Goal: Task Accomplishment & Management: Manage account settings

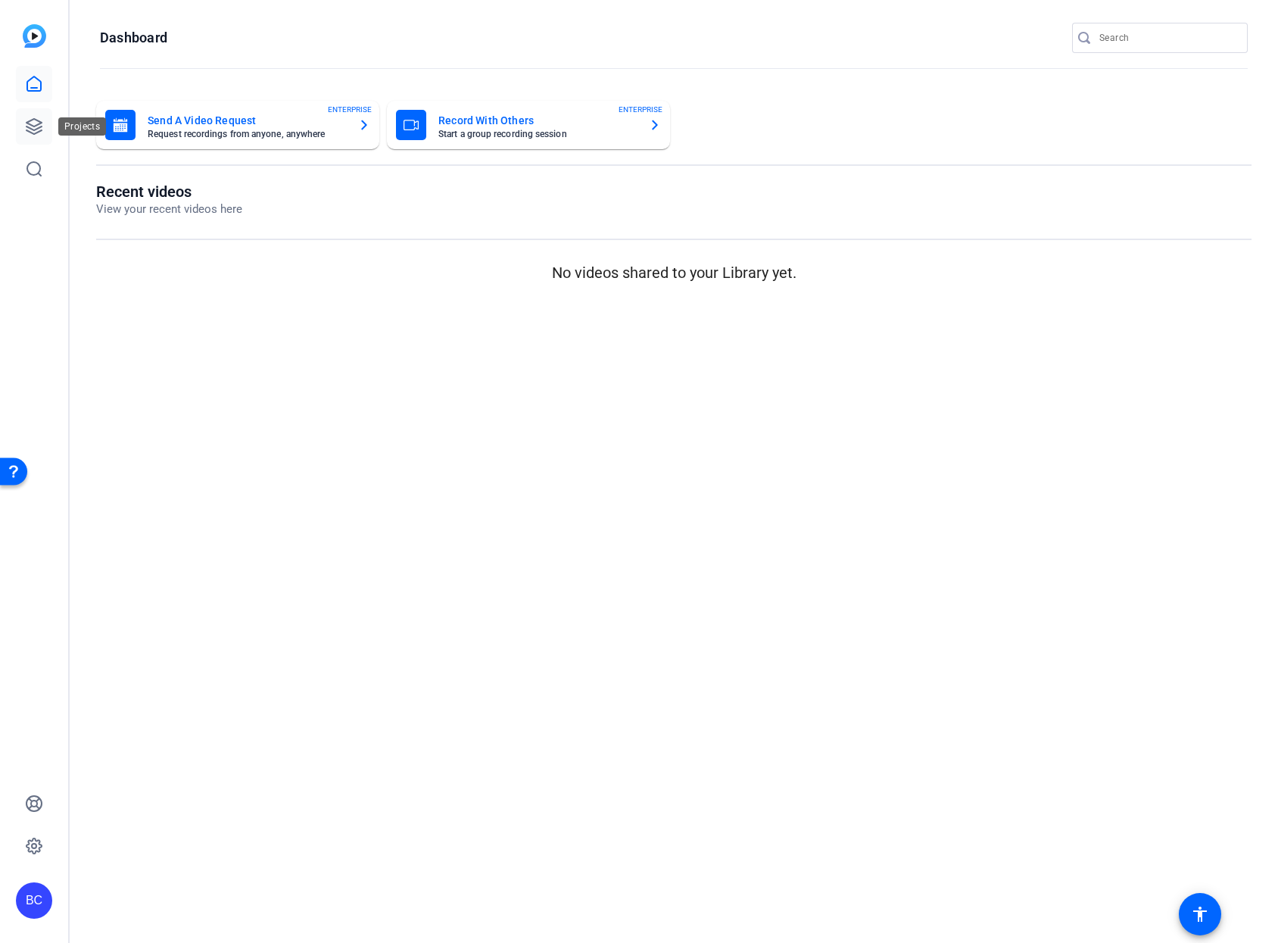
click at [48, 130] on link at bounding box center [34, 126] width 36 height 36
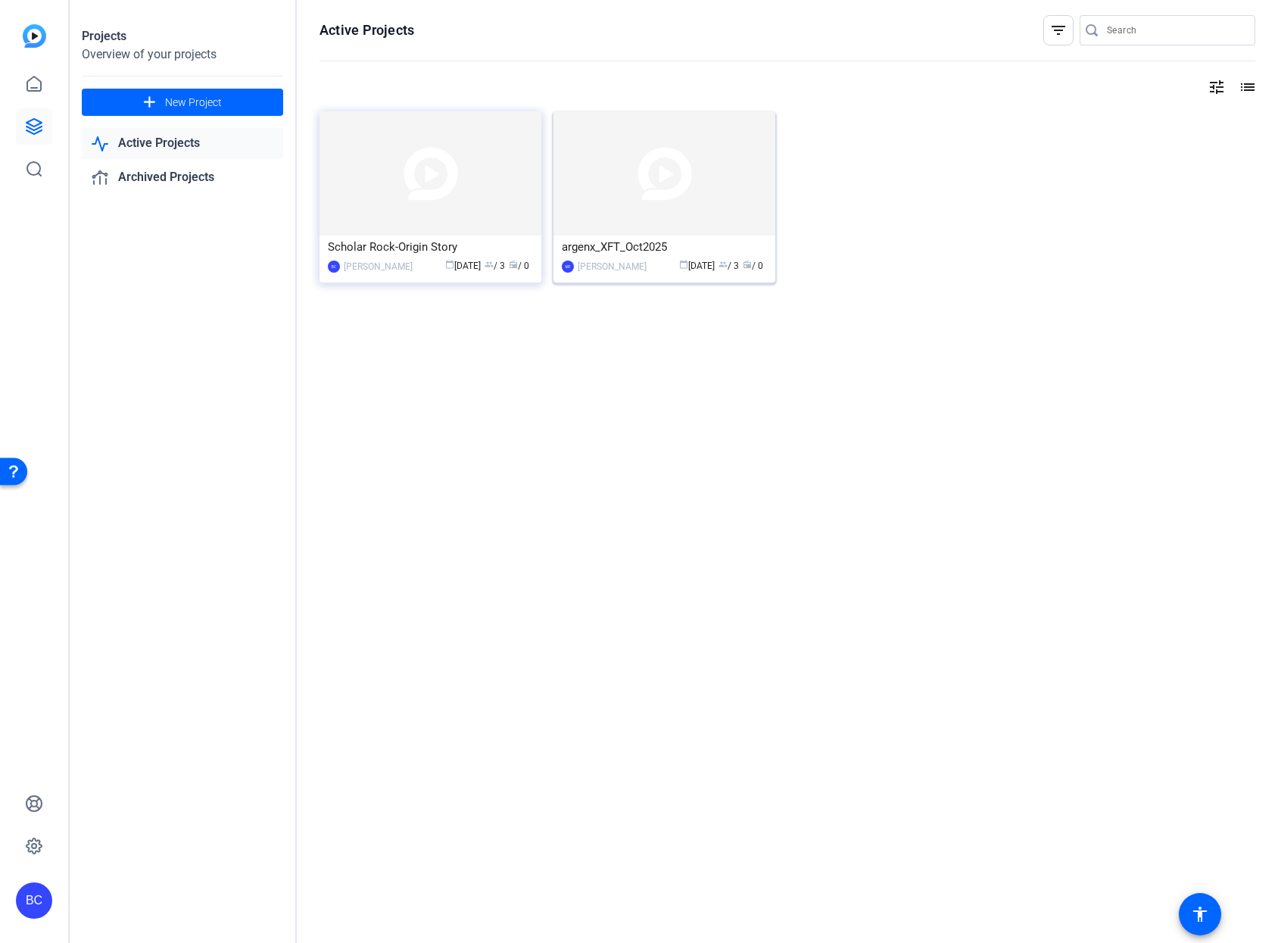
click at [608, 263] on div "[PERSON_NAME]" at bounding box center [612, 266] width 69 height 15
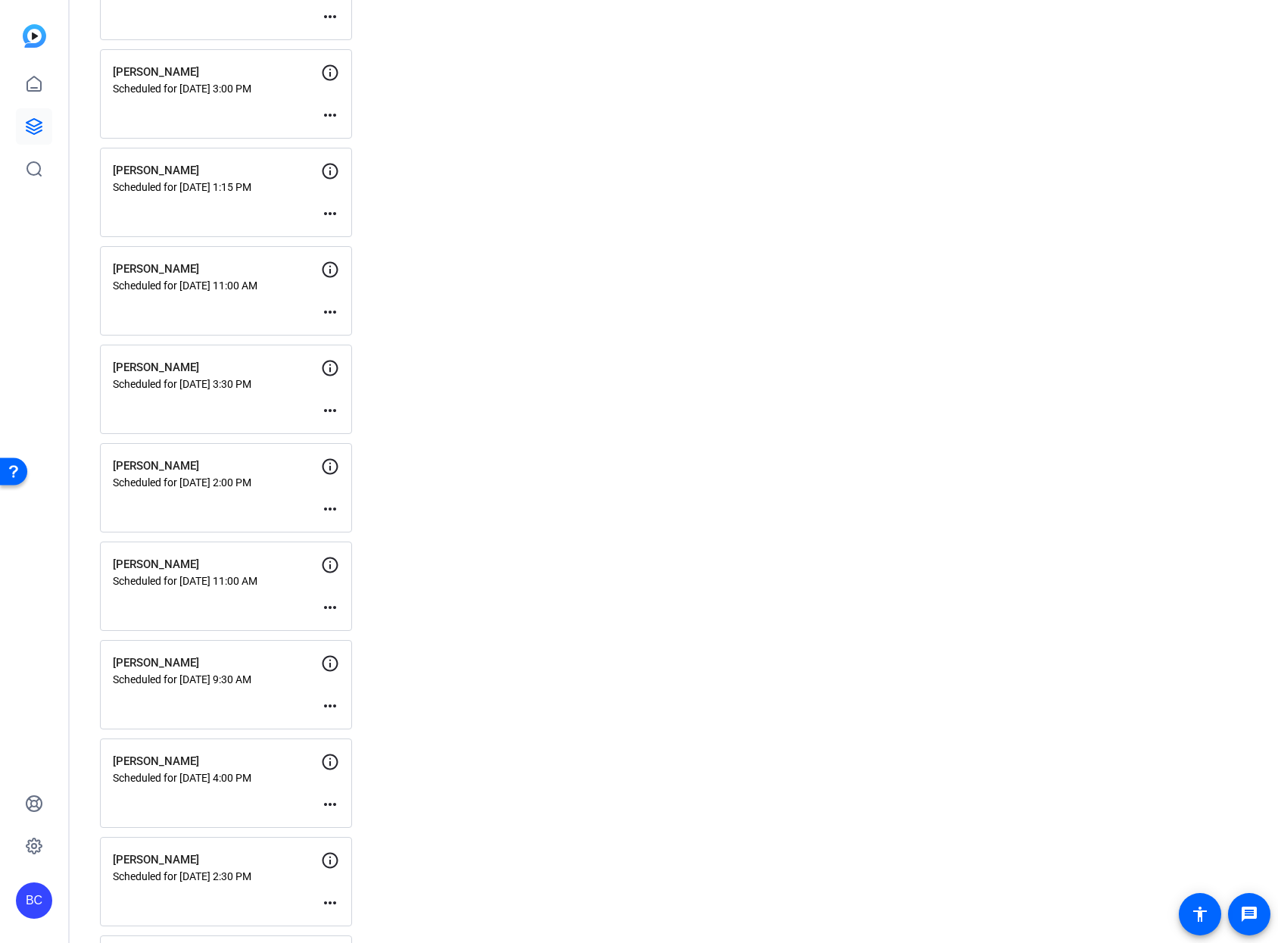
scroll to position [1463, 0]
click at [334, 897] on mat-icon "more_horiz" at bounding box center [330, 900] width 18 height 18
click at [356, 862] on span "Edit Session" at bounding box center [367, 859] width 69 height 18
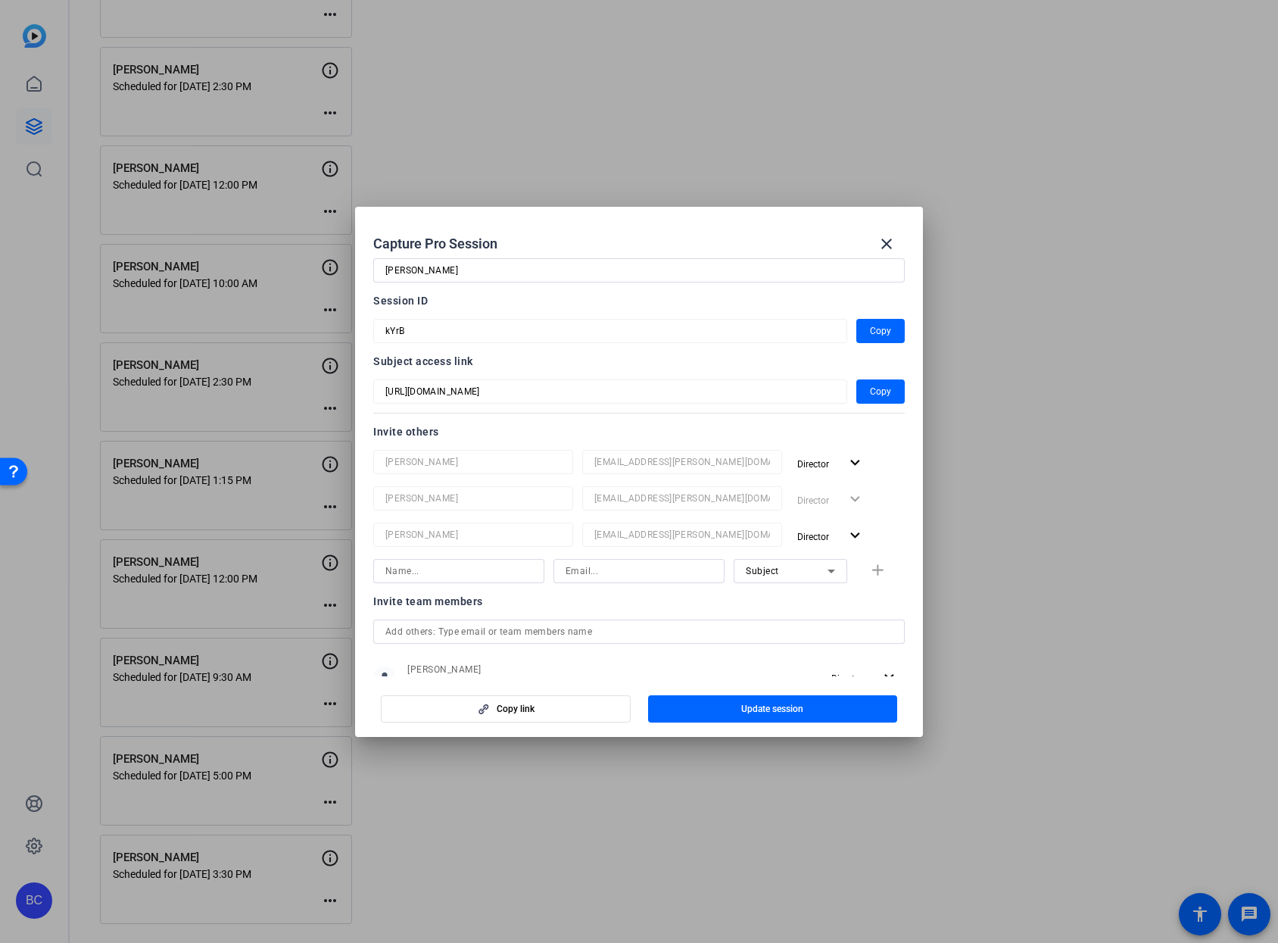
scroll to position [53, 0]
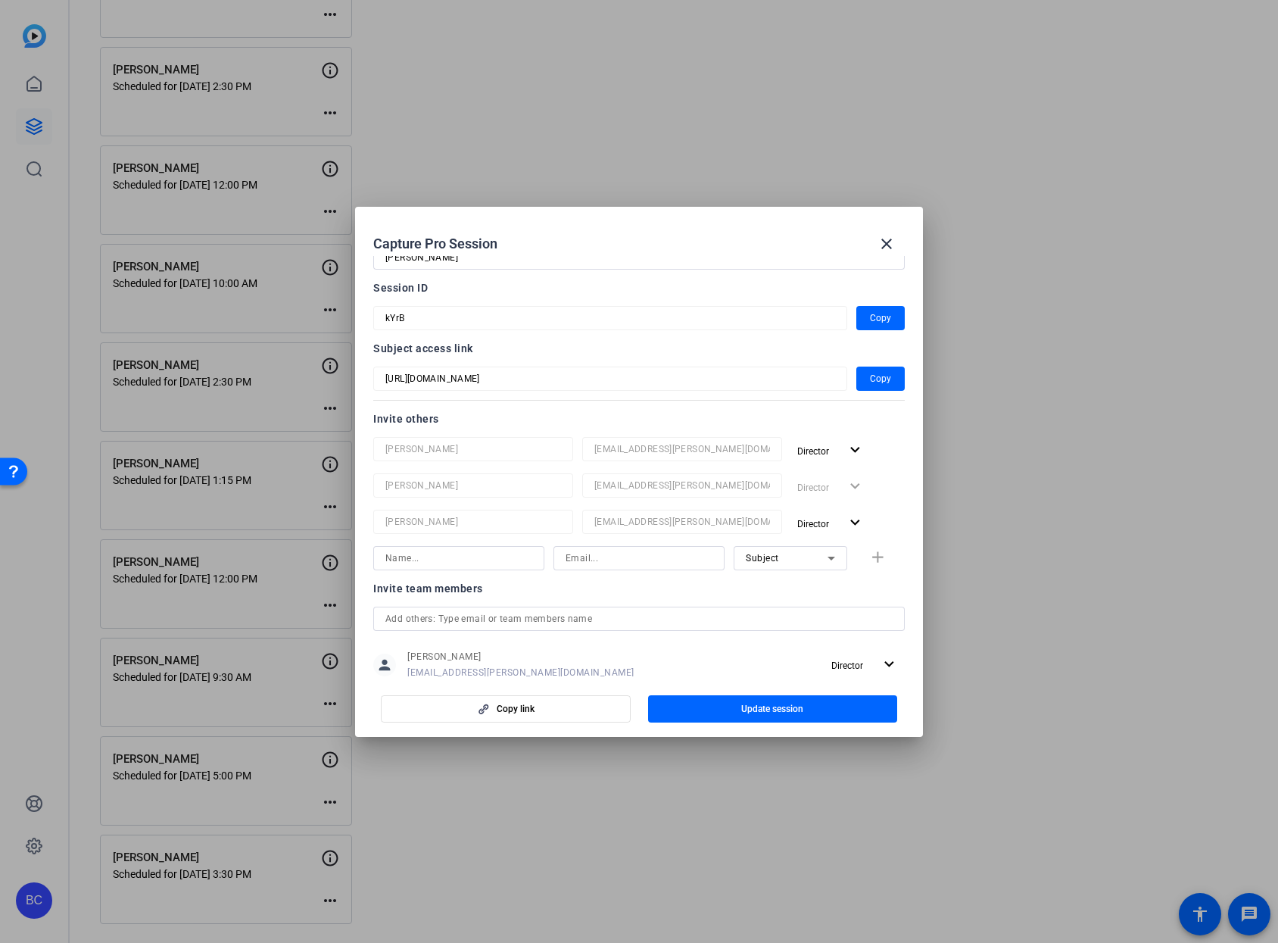
click at [474, 560] on input at bounding box center [458, 558] width 147 height 18
type input "[PERSON_NAME]"
type input "[EMAIL_ADDRESS][PERSON_NAME][DOMAIN_NAME]"
click at [802, 562] on div "Subject" at bounding box center [787, 557] width 82 height 19
click at [794, 587] on mat-option "Collaborator" at bounding box center [782, 588] width 114 height 24
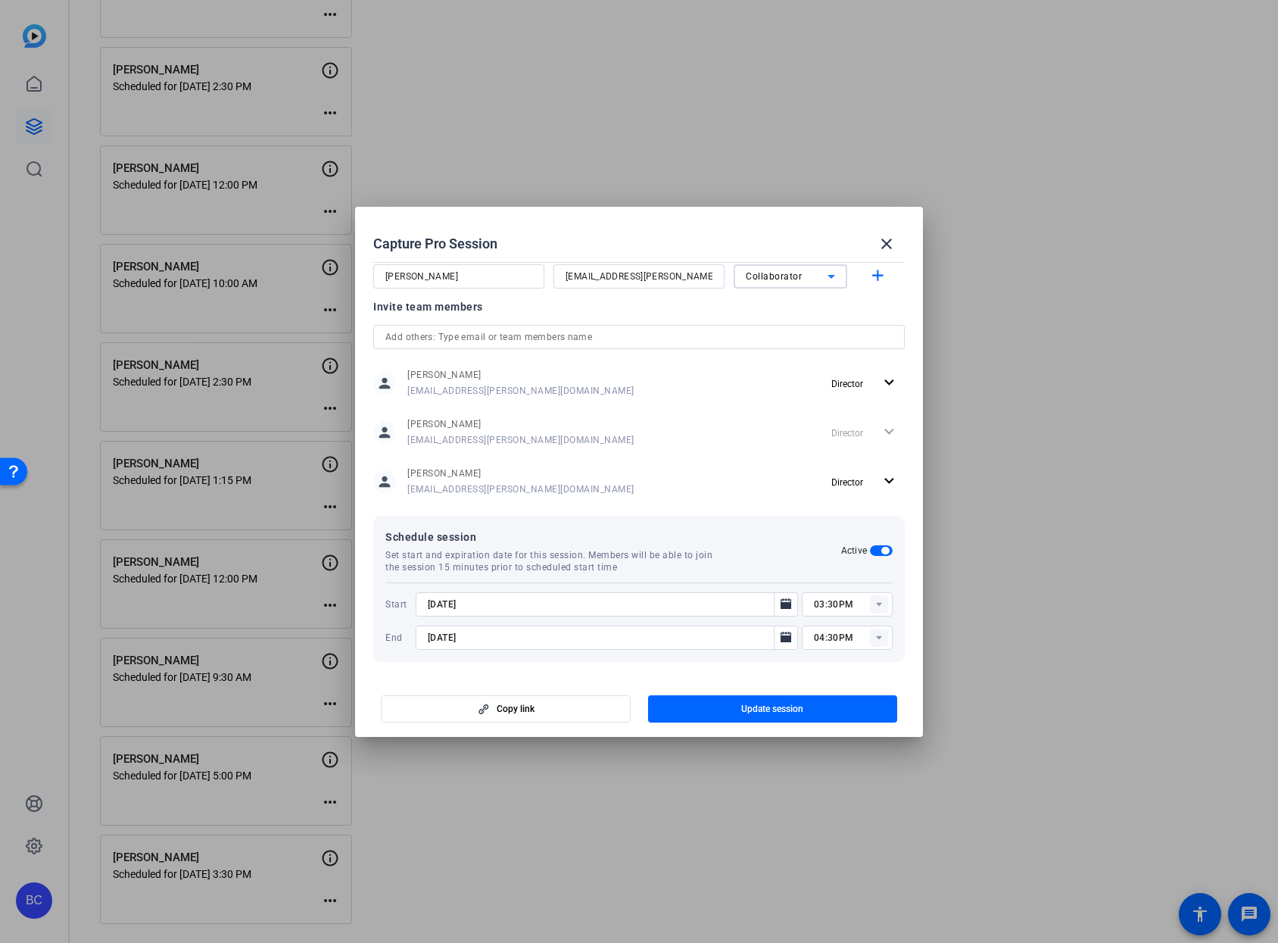
scroll to position [337, 0]
click at [787, 706] on span "Update session" at bounding box center [772, 709] width 62 height 12
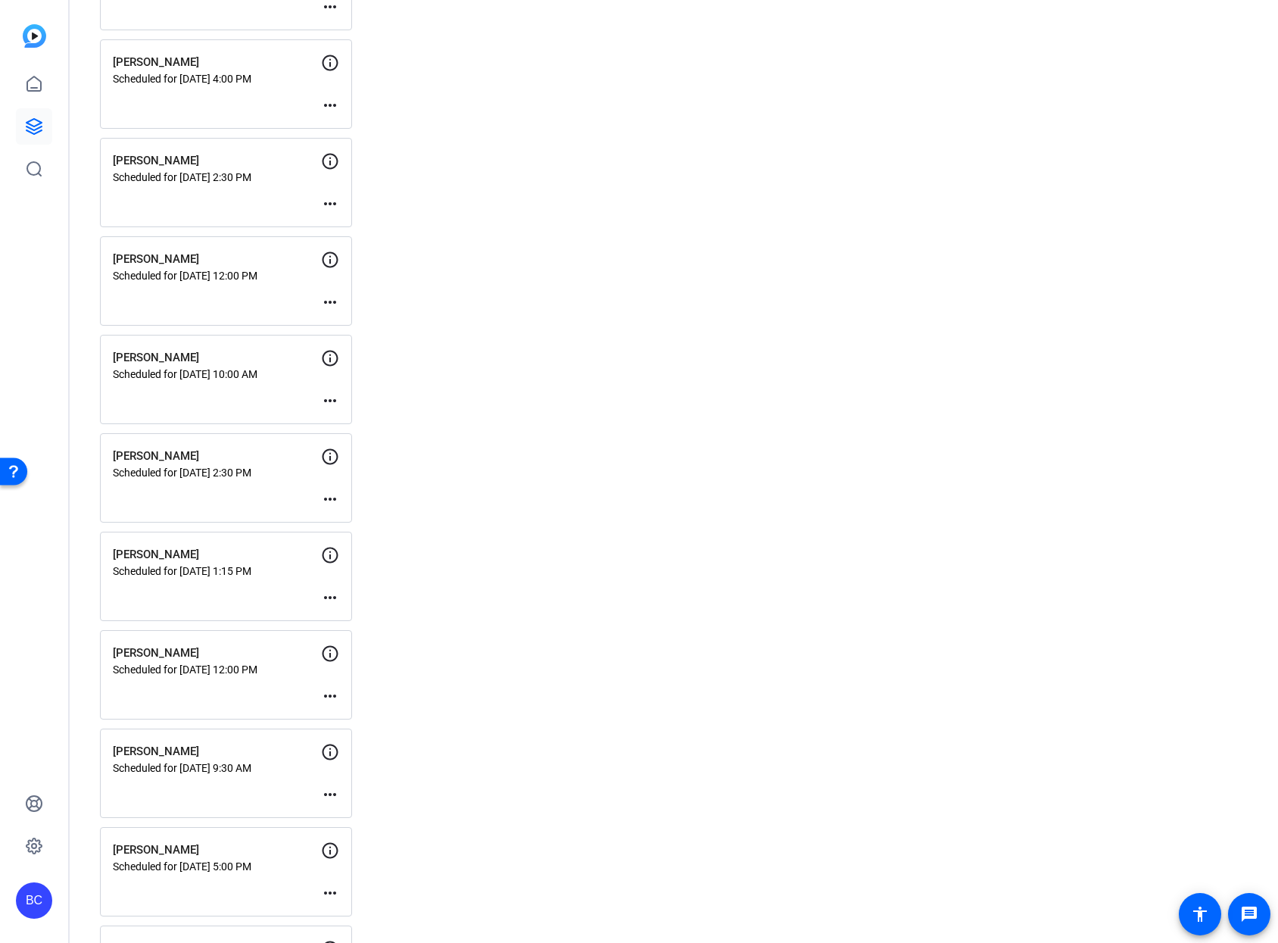
scroll to position [1361, 0]
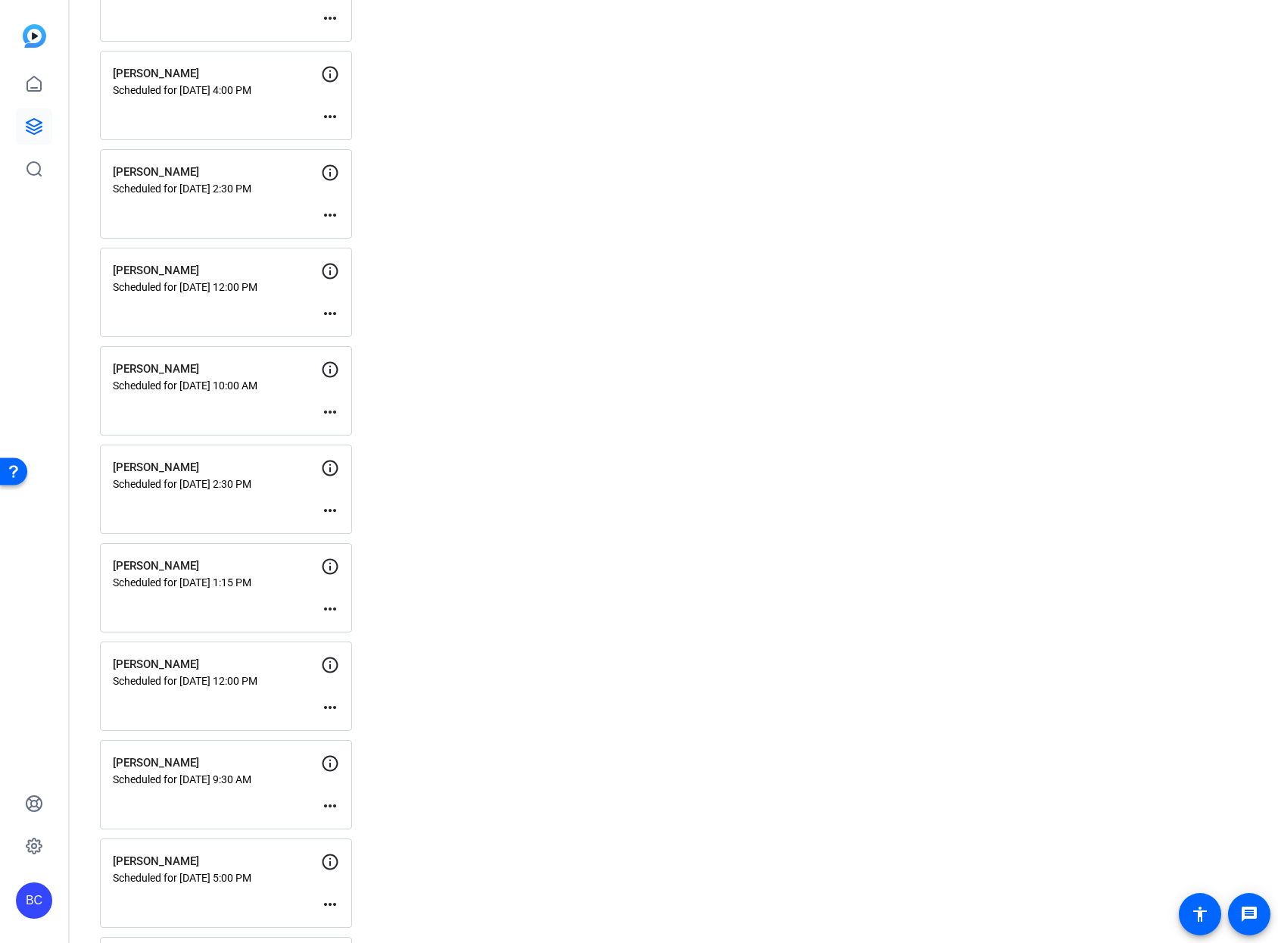
click at [327, 407] on mat-icon "more_horiz" at bounding box center [330, 412] width 18 height 18
click at [352, 433] on span "Edit Session" at bounding box center [367, 435] width 69 height 18
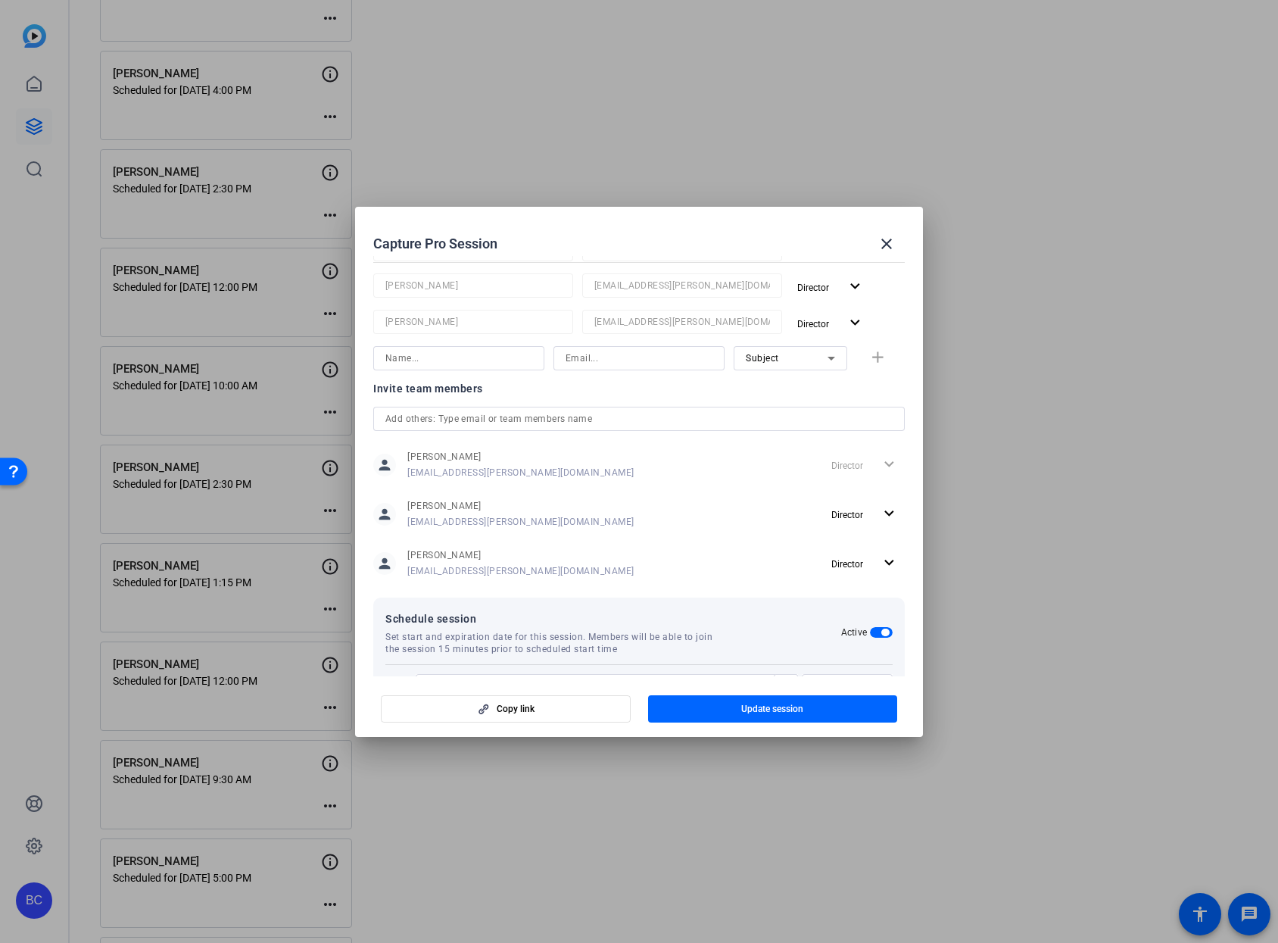
scroll to position [337, 0]
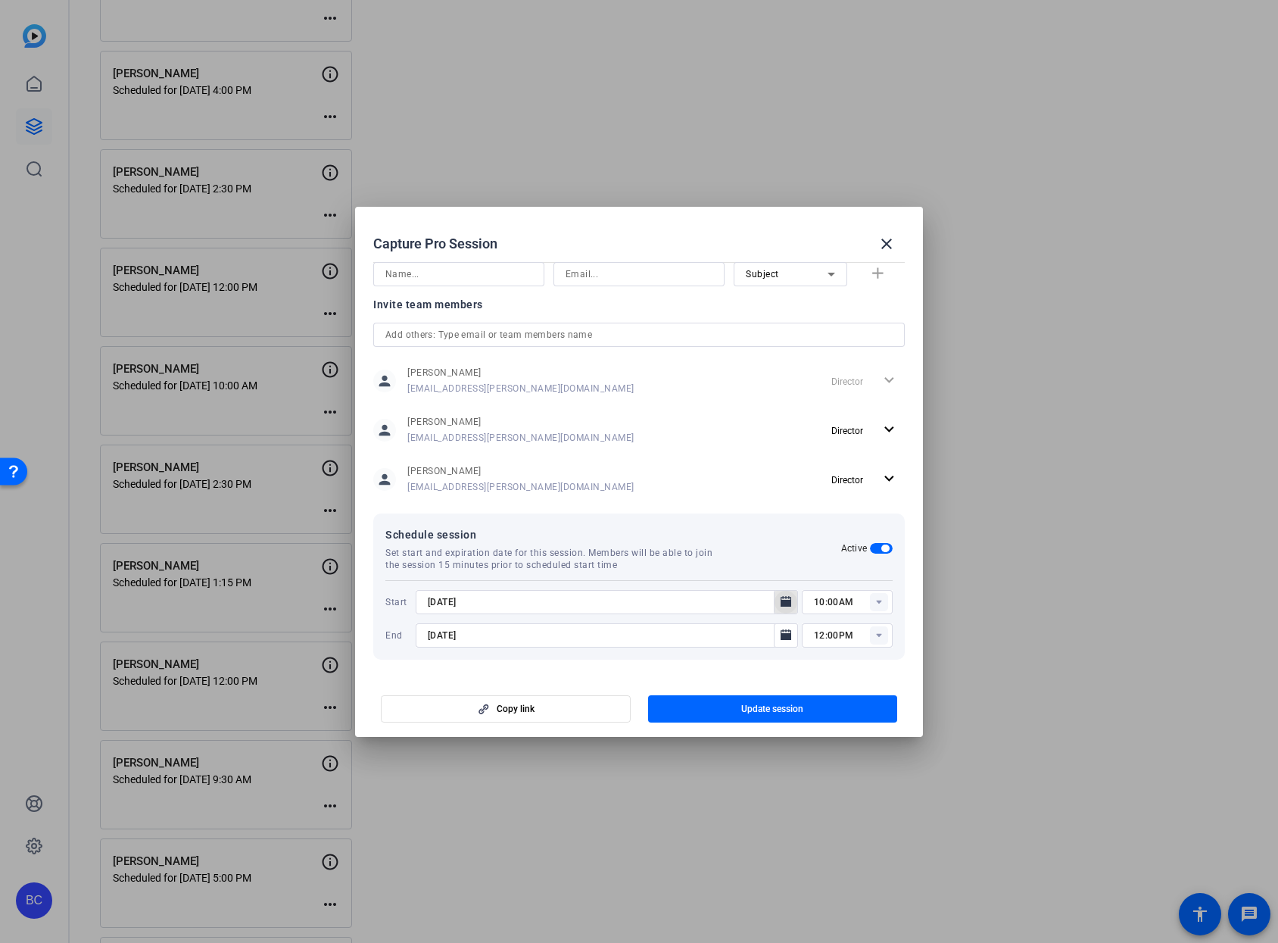
click at [782, 605] on icon "Open calendar" at bounding box center [786, 601] width 11 height 11
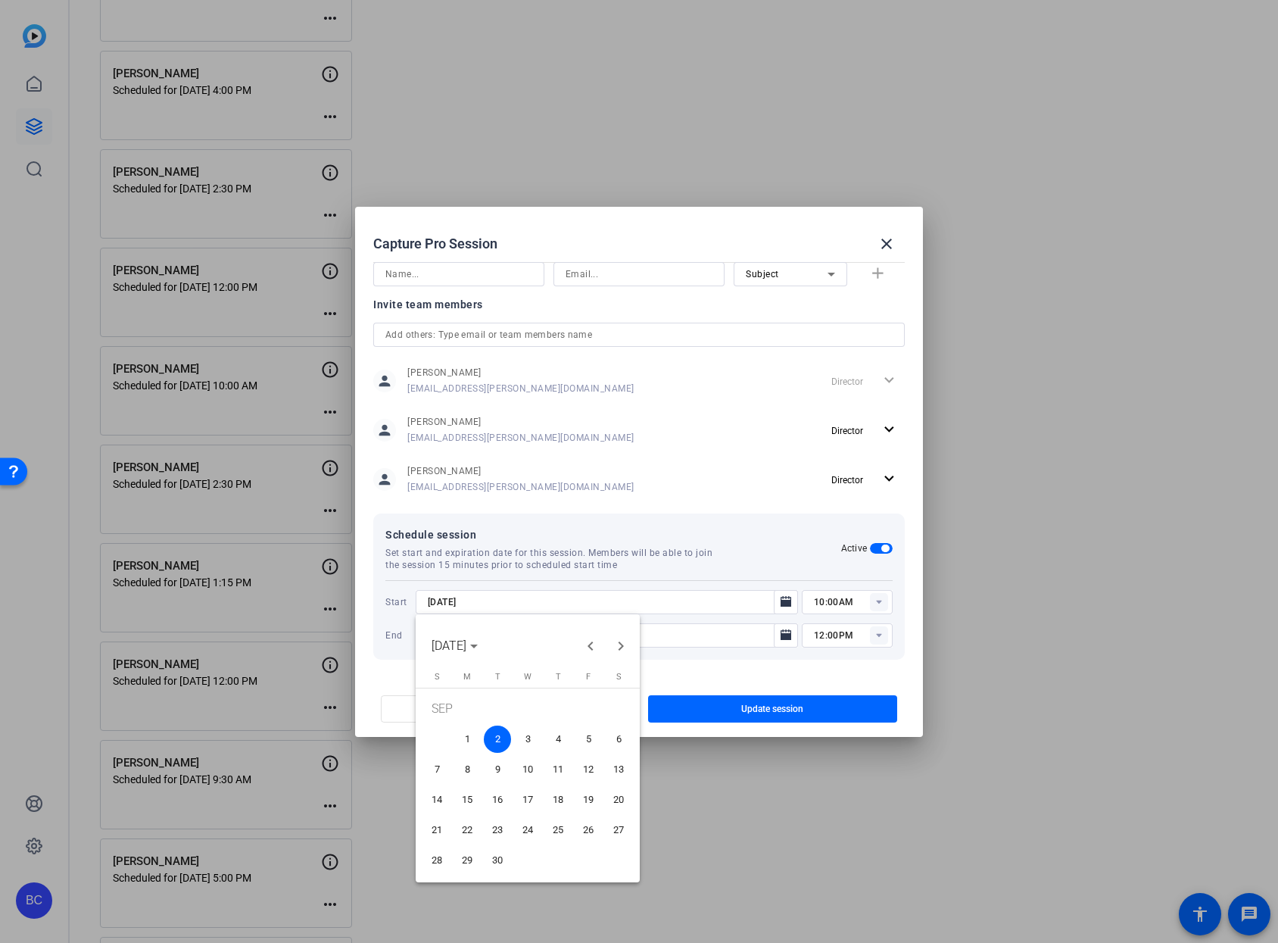
click at [528, 735] on span "3" at bounding box center [527, 738] width 27 height 27
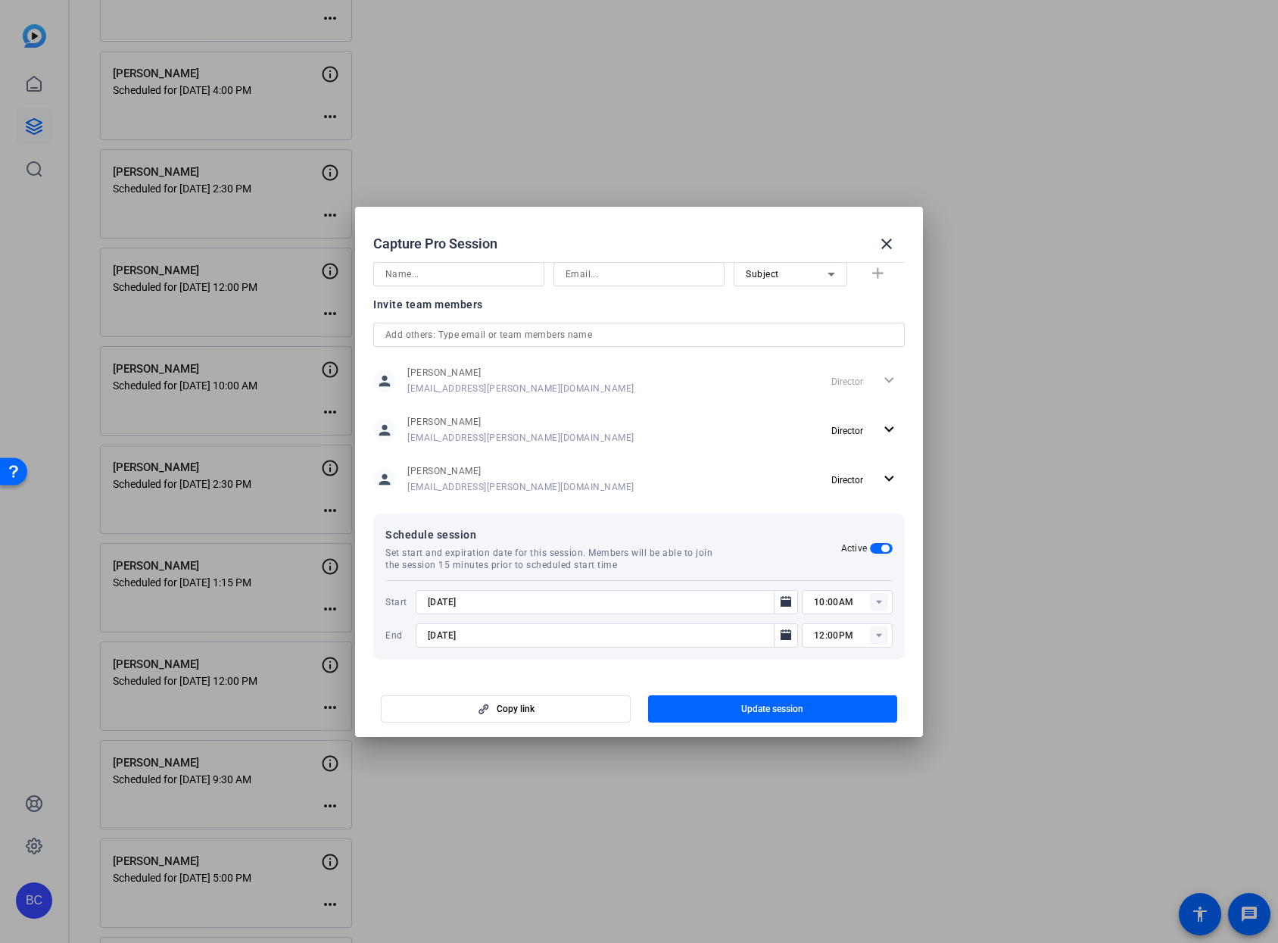
type input "[DATE]"
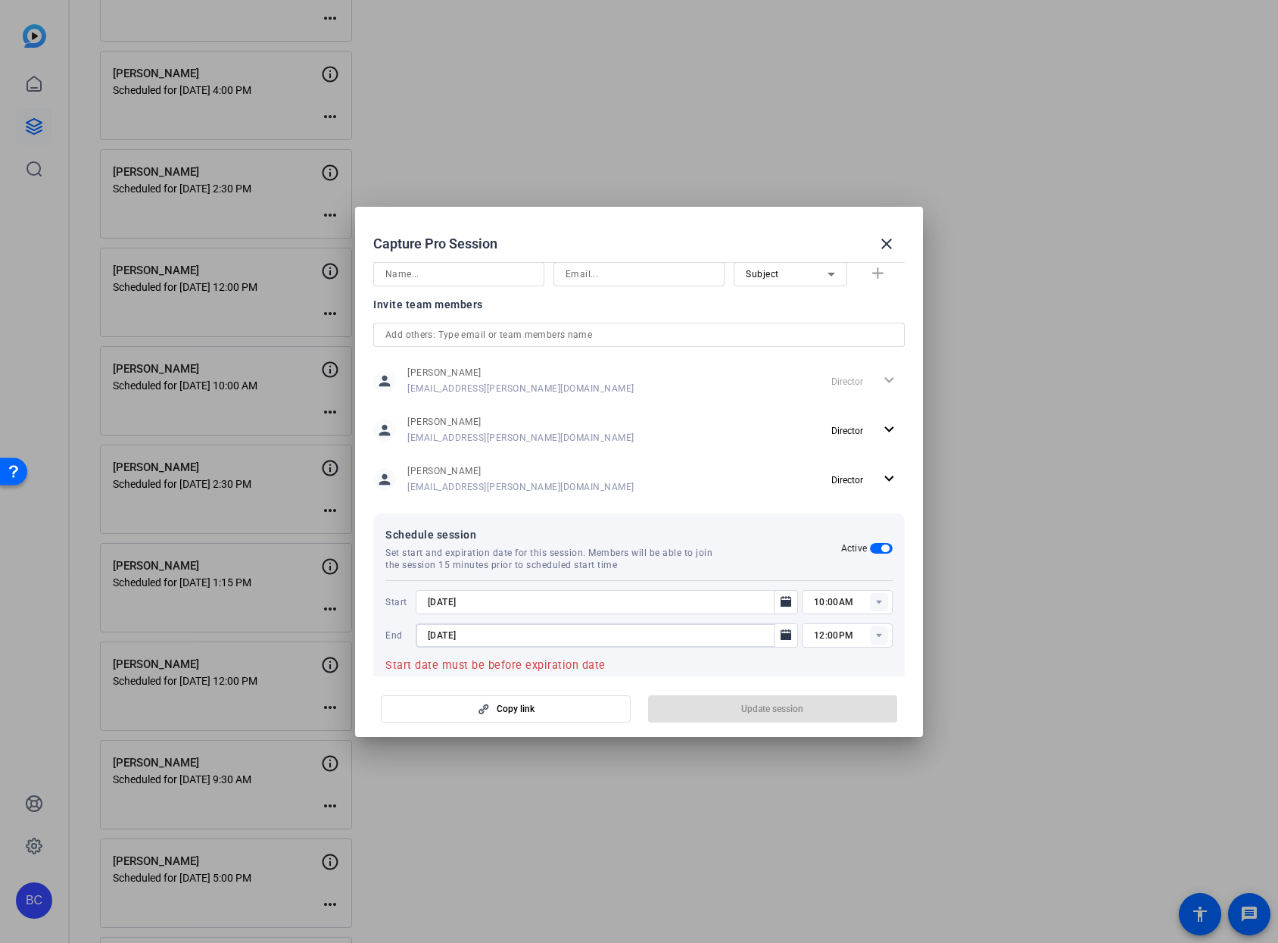
click at [540, 635] on input "[DATE]" at bounding box center [599, 635] width 343 height 18
click at [781, 634] on icon "Open calendar" at bounding box center [786, 634] width 11 height 11
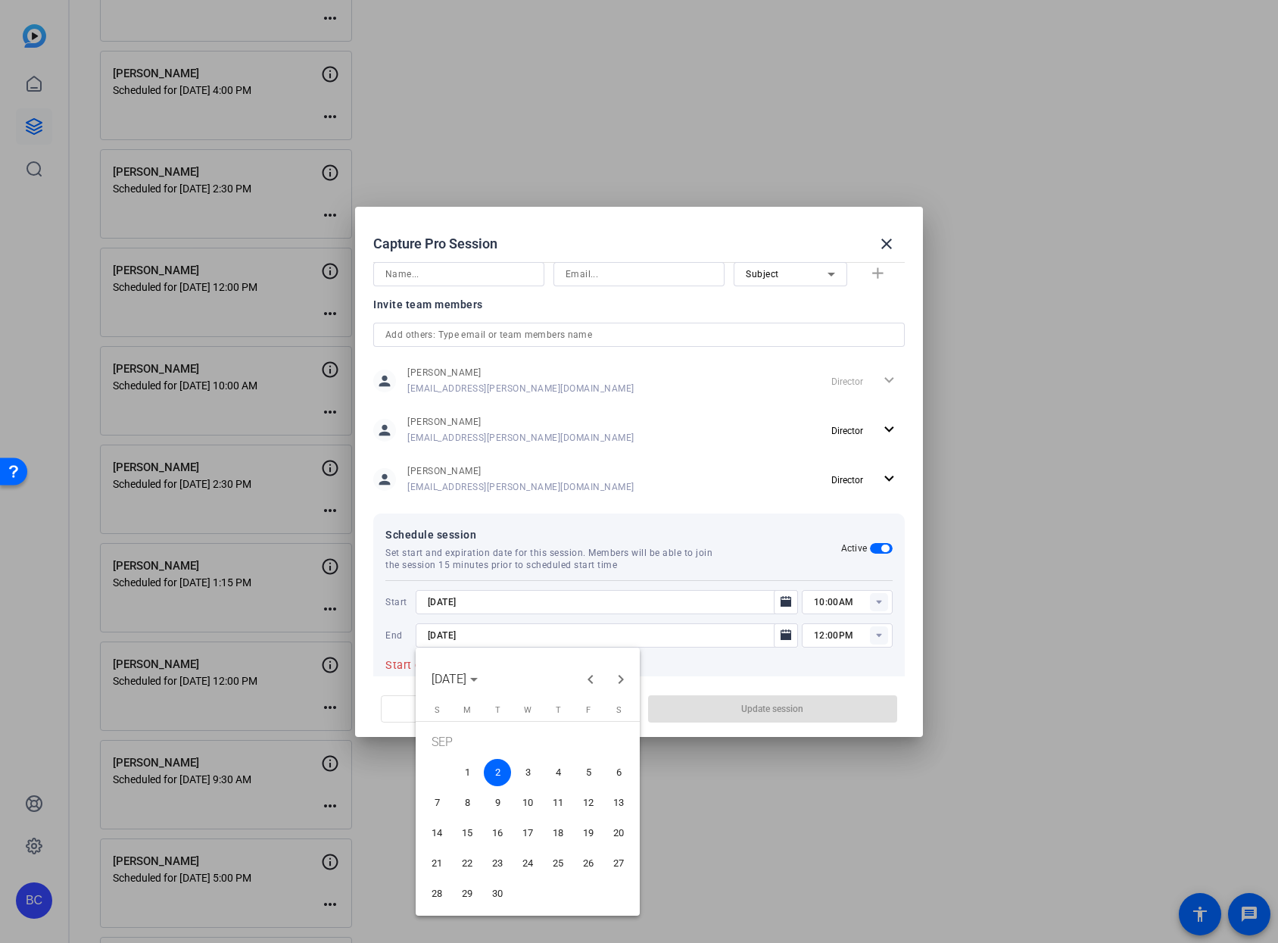
click at [531, 773] on span "3" at bounding box center [527, 772] width 27 height 27
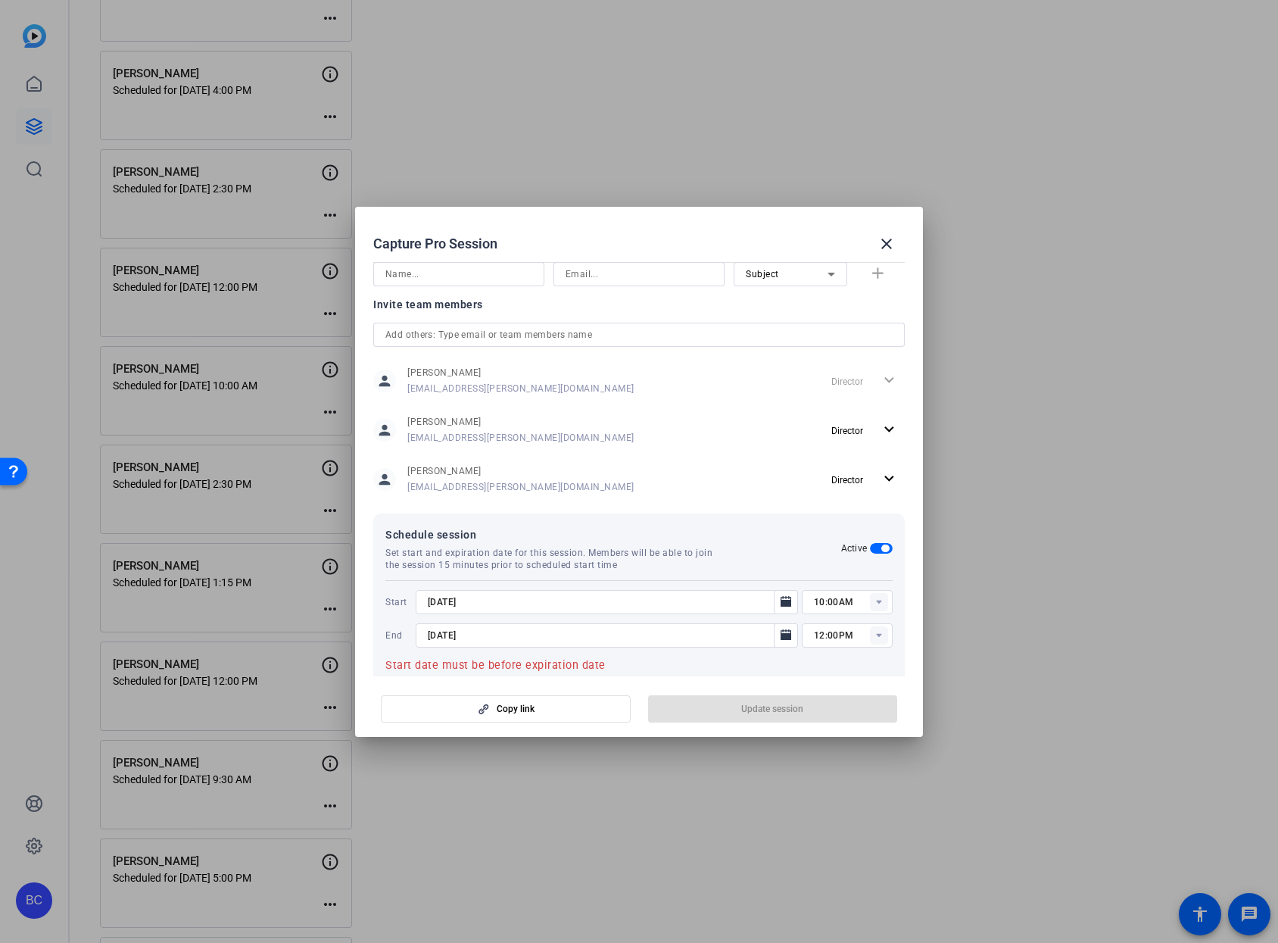
type input "[DATE]"
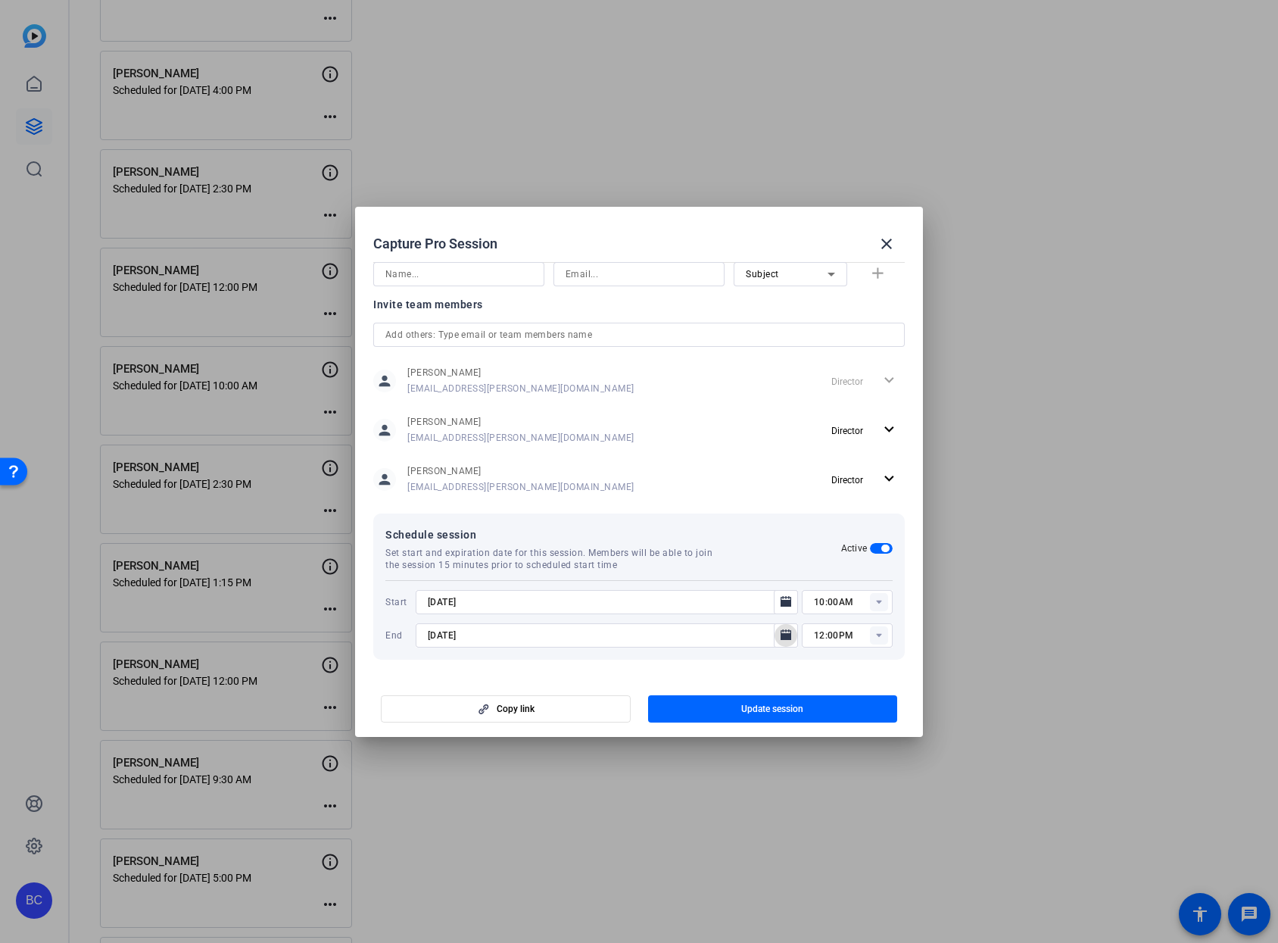
click at [870, 603] on rect at bounding box center [879, 602] width 18 height 18
click at [836, 729] on span "03:30PM" at bounding box center [825, 737] width 39 height 18
type input "03:30PM"
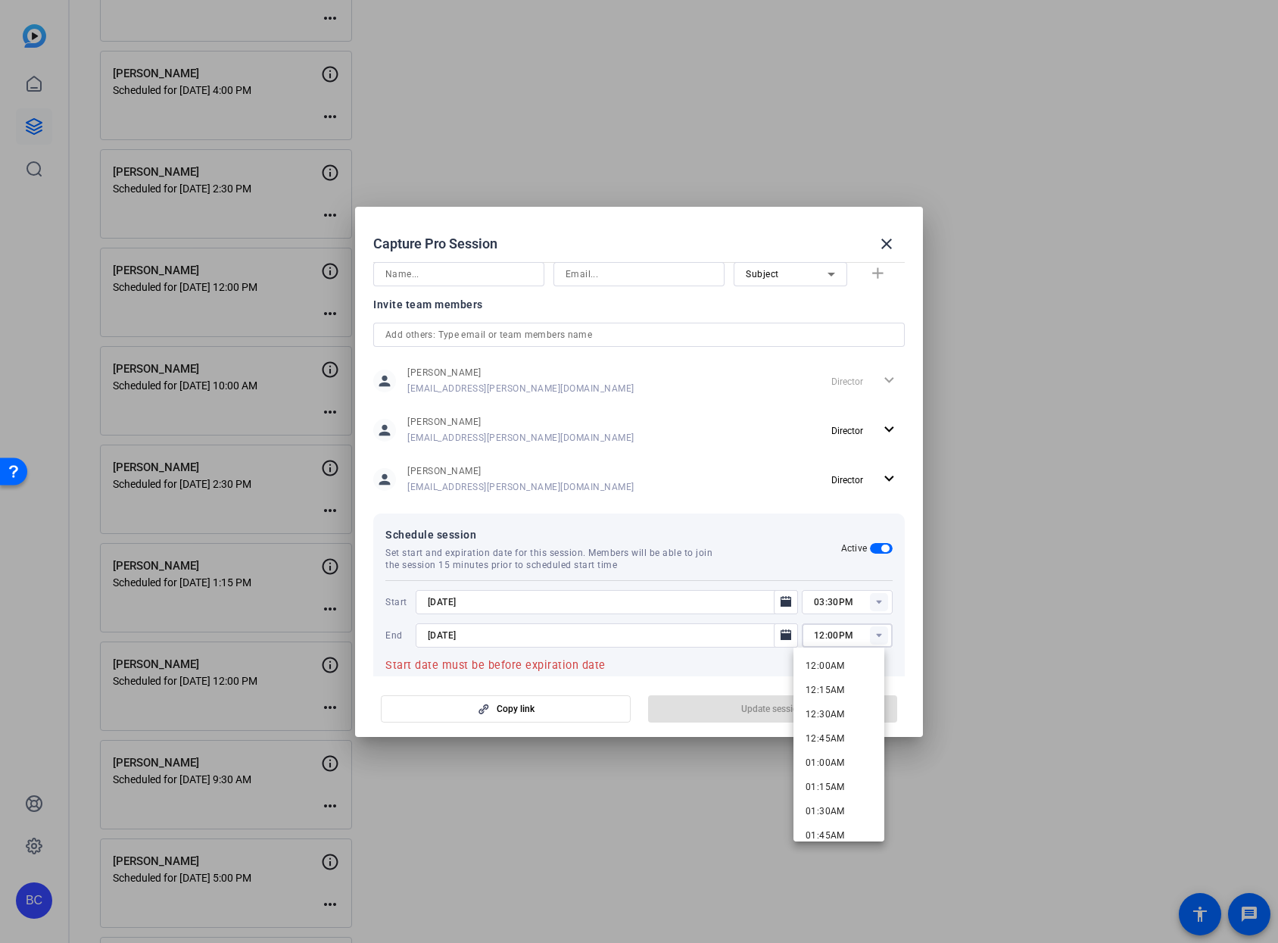
click at [847, 638] on input "12:00PM" at bounding box center [853, 635] width 79 height 18
click at [836, 765] on span "05:00PM" at bounding box center [825, 769] width 39 height 11
type input "05:00PM"
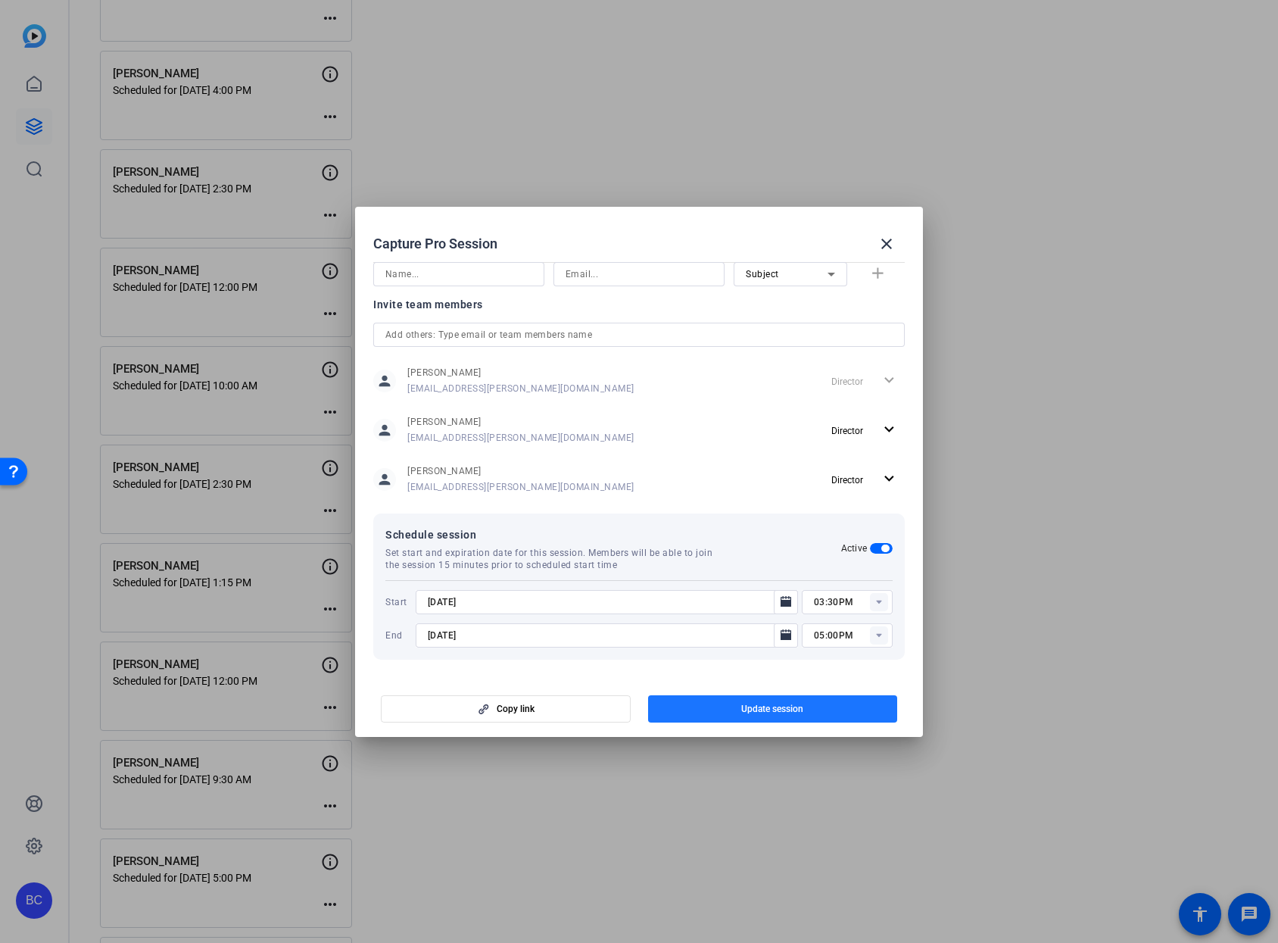
click at [793, 712] on span "Update session" at bounding box center [772, 709] width 62 height 12
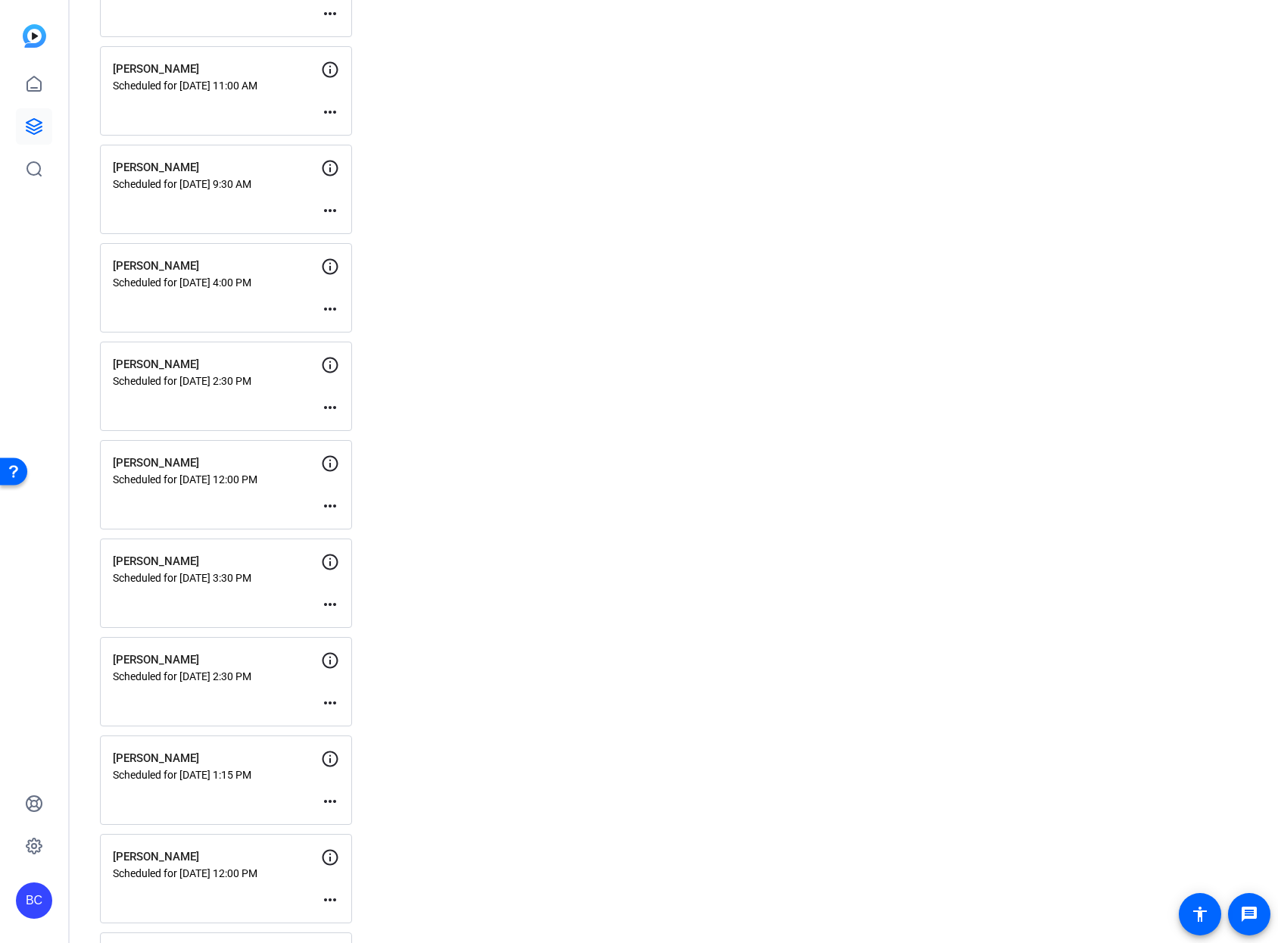
scroll to position [1167, 0]
click at [239, 304] on div "[PERSON_NAME] Scheduled for [DATE] 4:00 PM more_horiz" at bounding box center [226, 289] width 252 height 89
click at [329, 308] on mat-icon "more_horiz" at bounding box center [330, 310] width 18 height 18
click at [354, 330] on span "Edit Session" at bounding box center [367, 333] width 69 height 18
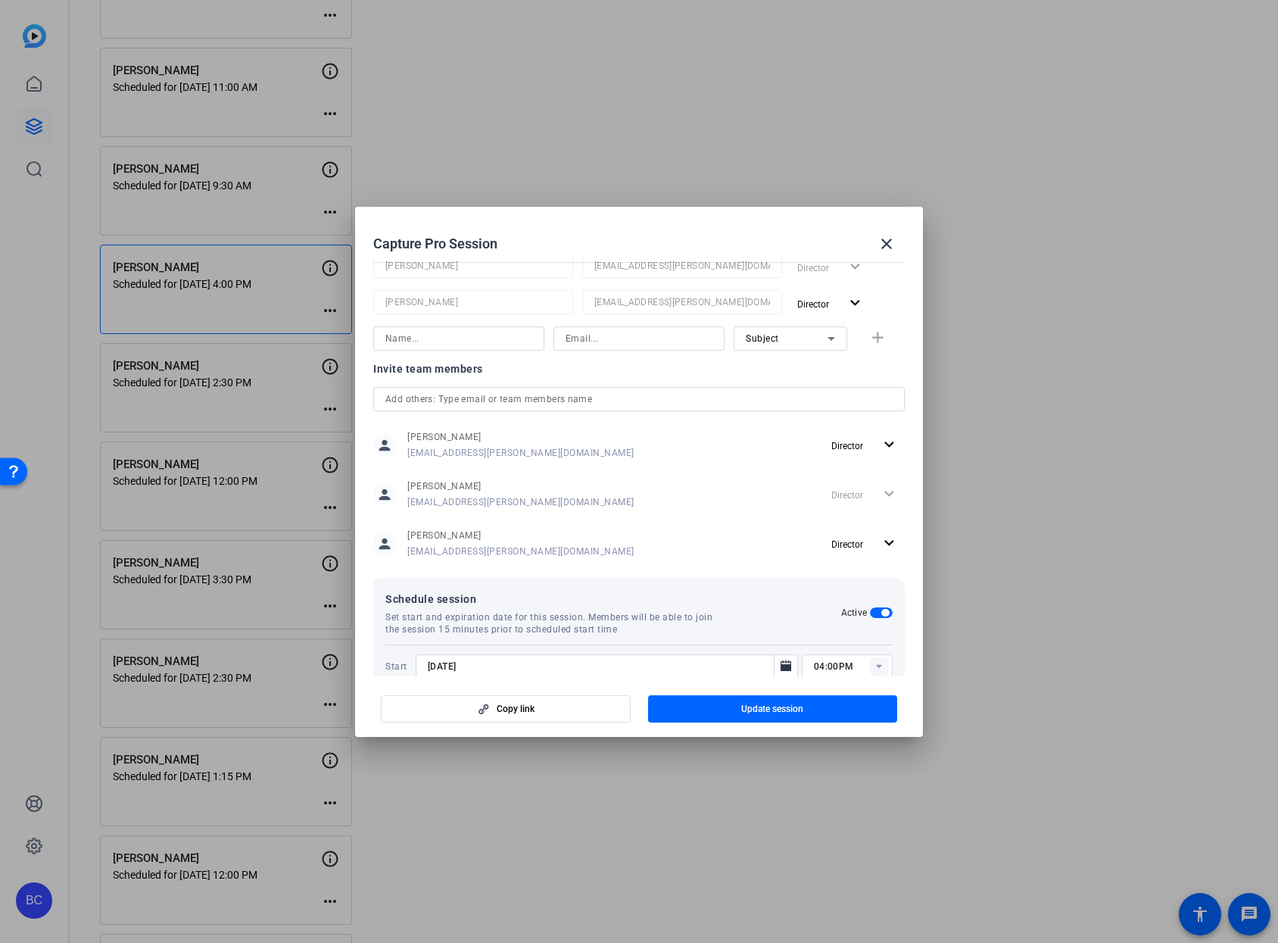
scroll to position [337, 0]
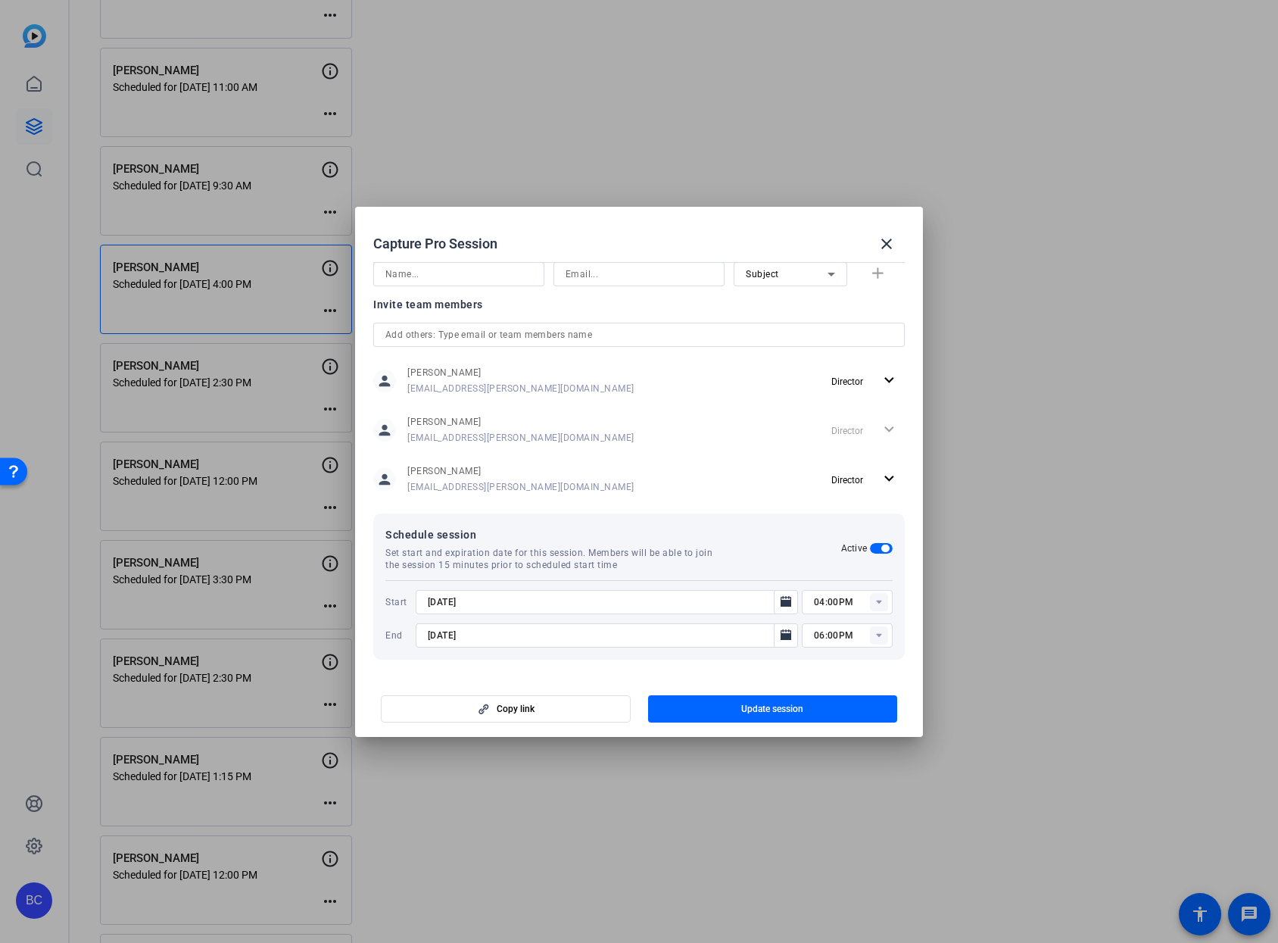
click at [875, 603] on rect at bounding box center [879, 602] width 18 height 18
click at [844, 677] on mat-option "05:30PM" at bounding box center [839, 677] width 91 height 24
type input "05:30PM"
click at [876, 633] on icon at bounding box center [878, 635] width 5 height 4
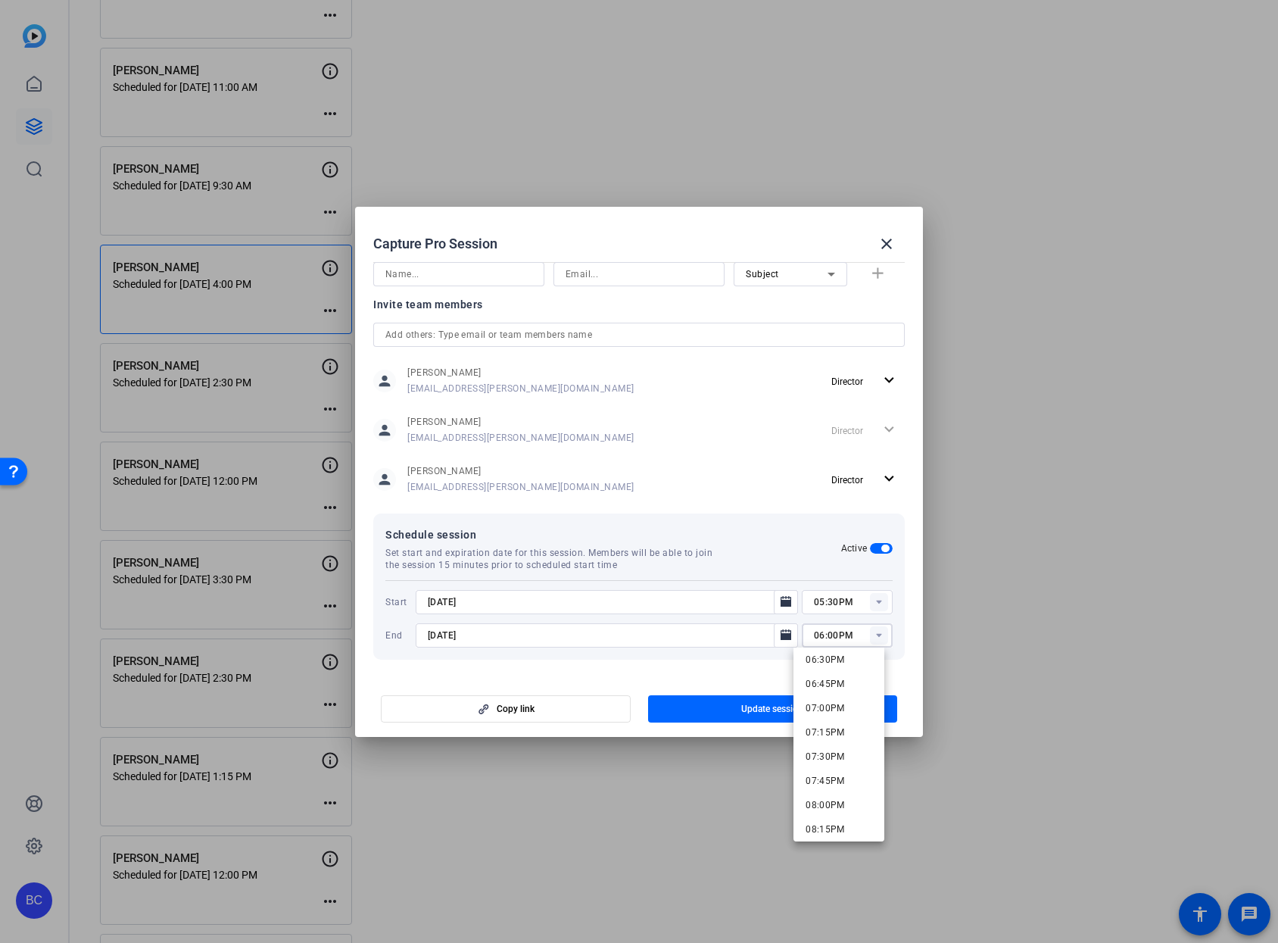
scroll to position [1801, 0]
click at [828, 709] on span "07:00PM" at bounding box center [825, 706] width 39 height 11
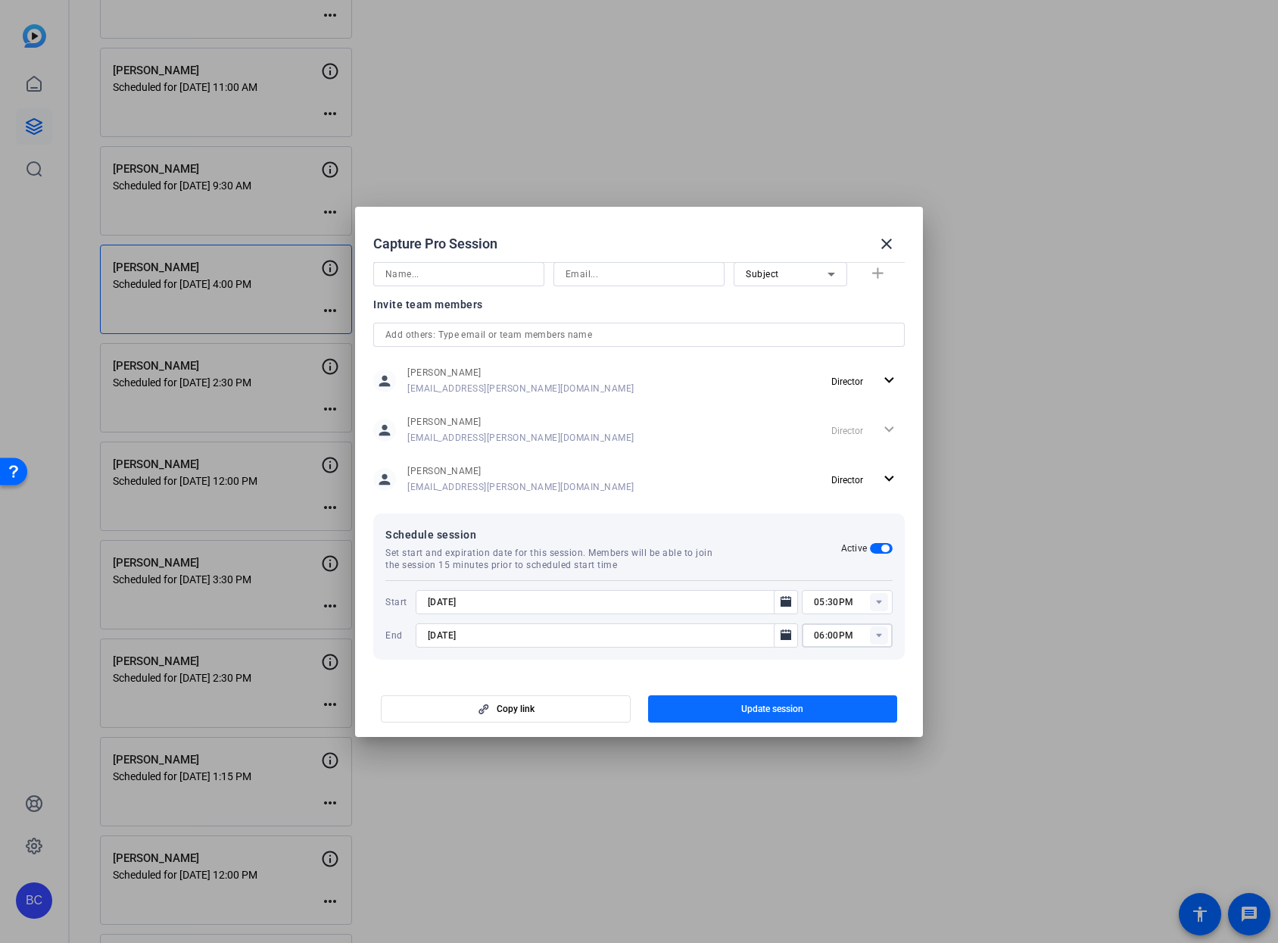
type input "07:00PM"
click at [807, 714] on span "button" at bounding box center [773, 709] width 250 height 36
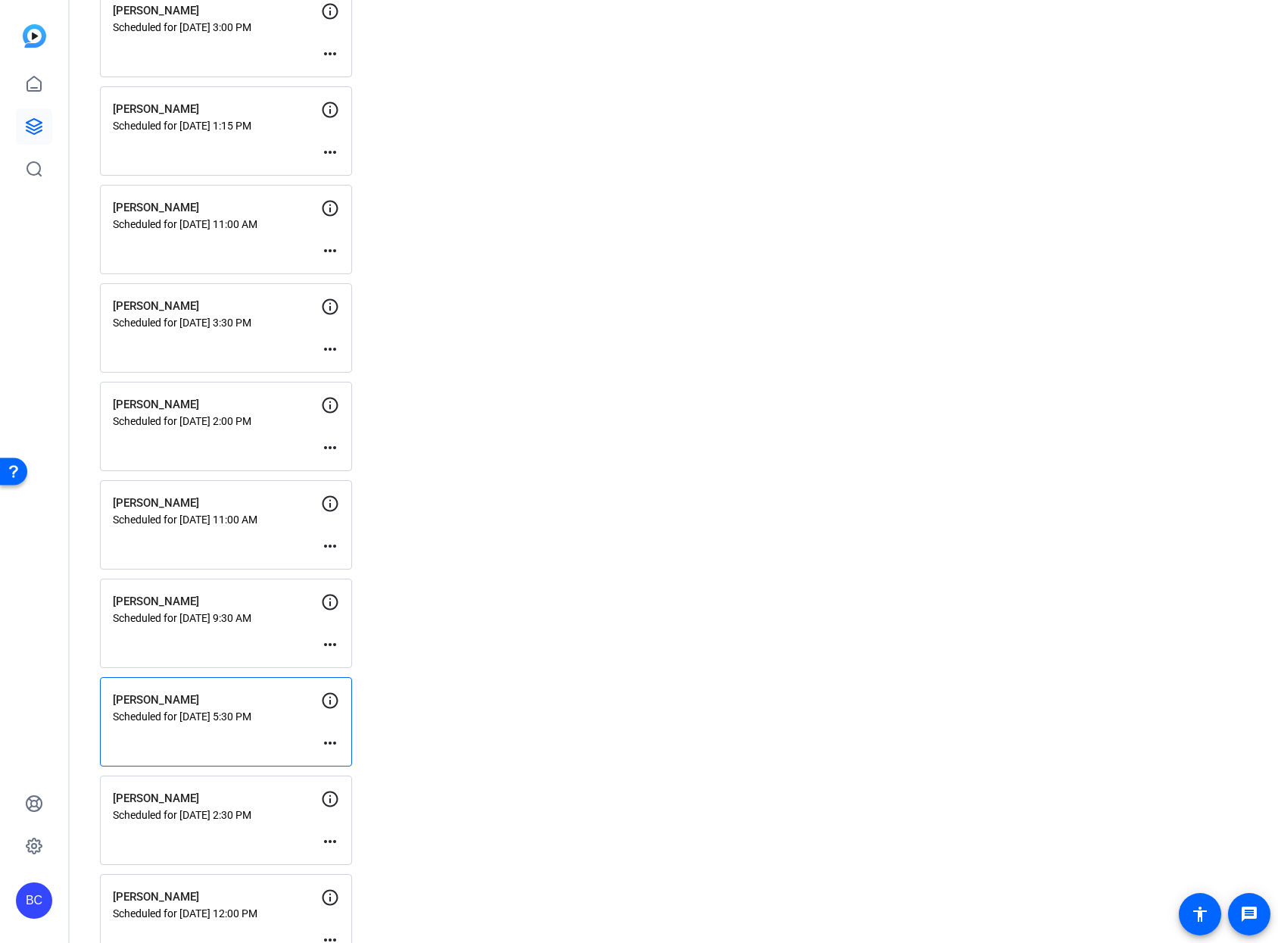
scroll to position [728, 0]
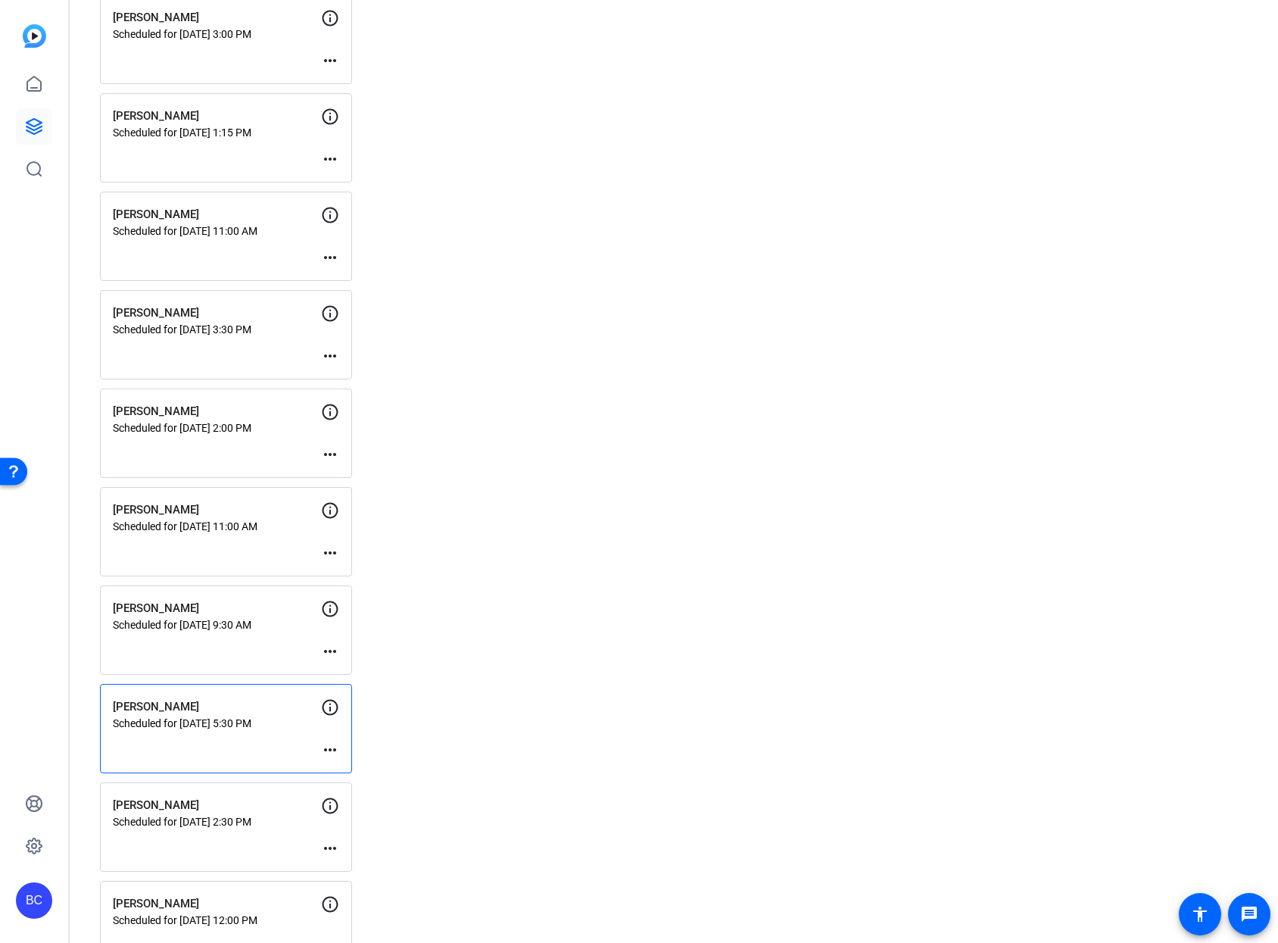
click at [326, 356] on mat-icon "more_horiz" at bounding box center [330, 356] width 18 height 18
click at [346, 373] on span "Edit Session" at bounding box center [367, 378] width 69 height 18
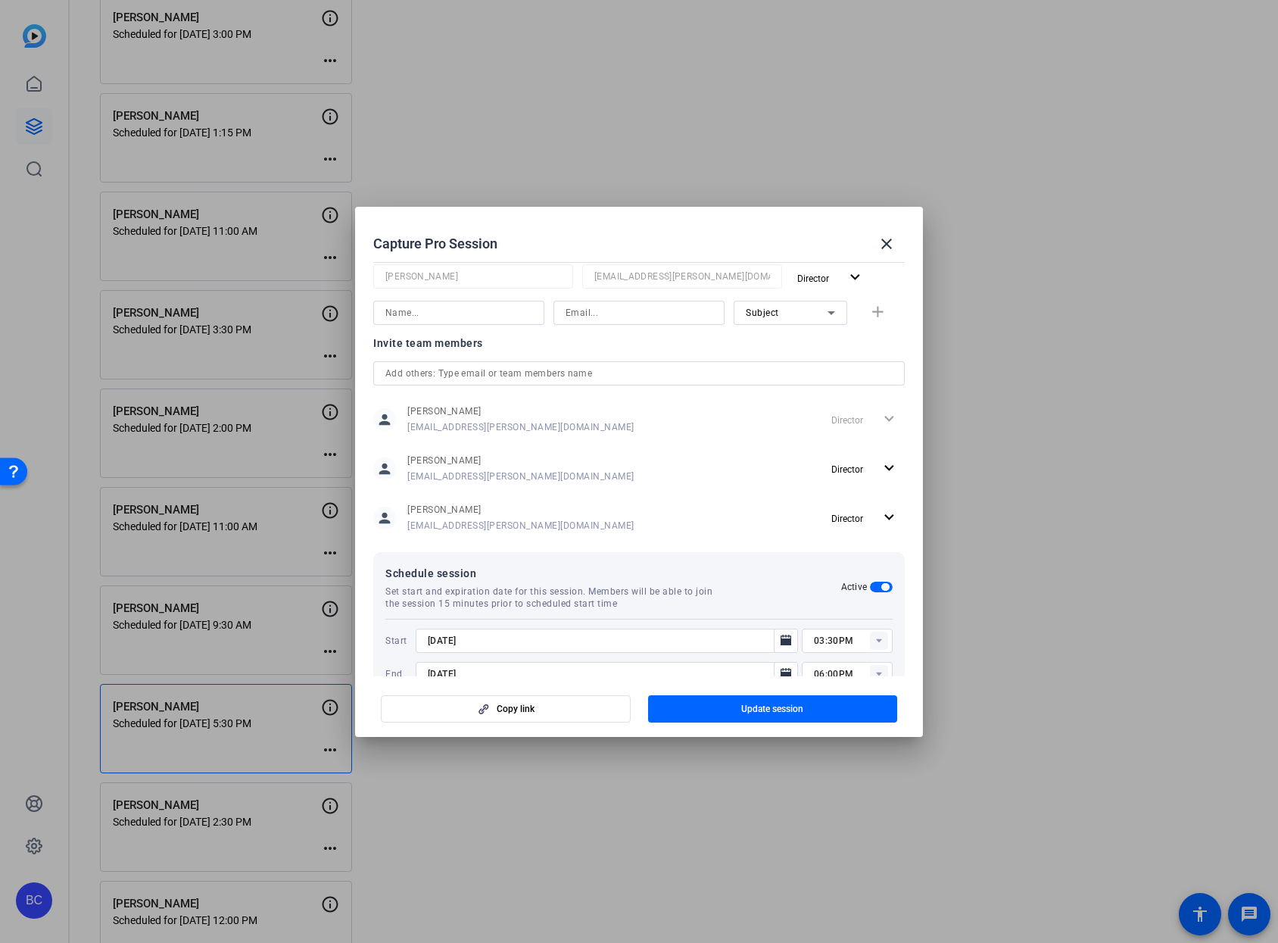
scroll to position [337, 0]
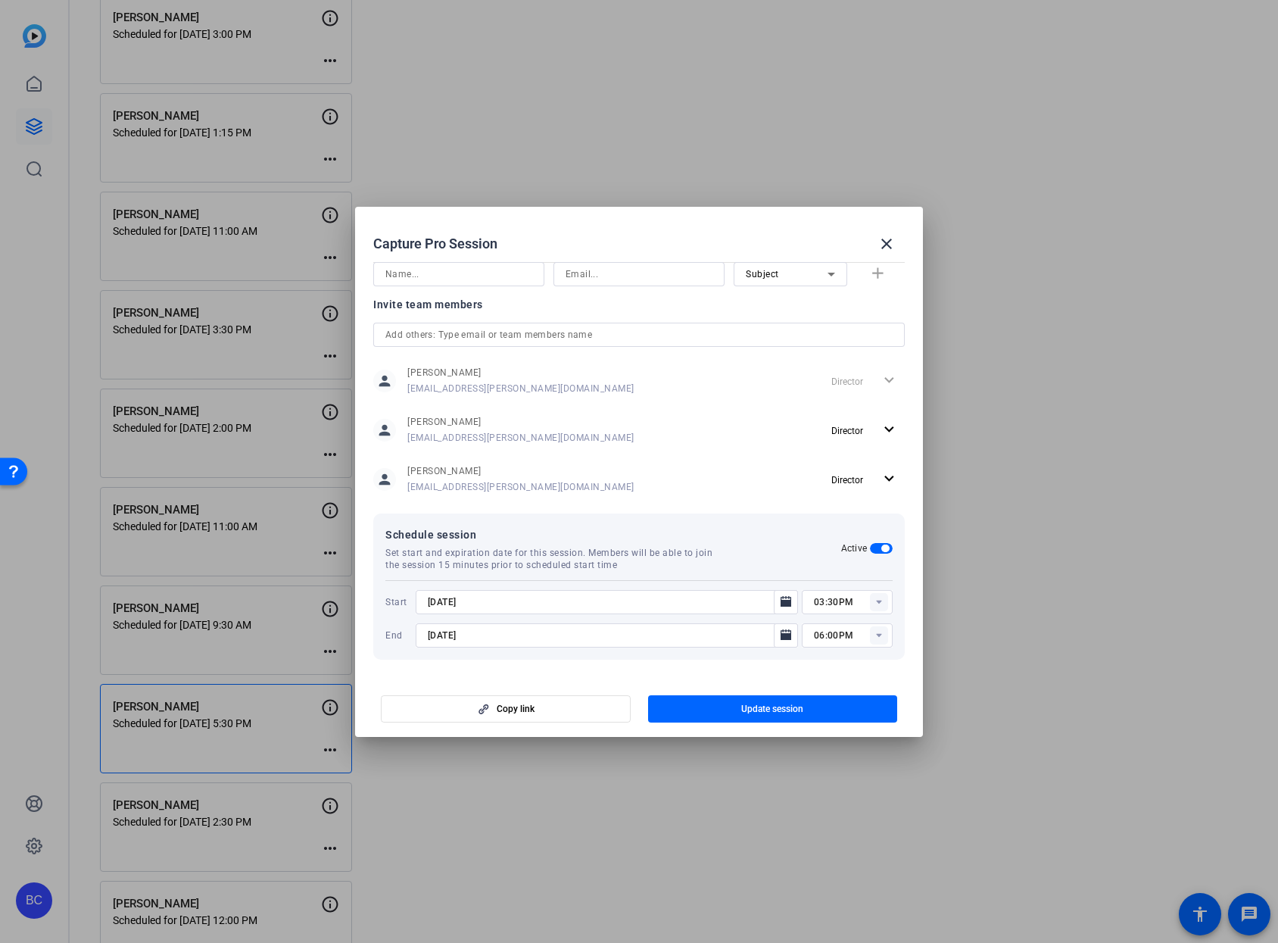
click at [832, 603] on input "03:30PM" at bounding box center [853, 602] width 79 height 18
click at [814, 601] on input "03:30PM" at bounding box center [853, 602] width 79 height 18
type input "05:30PM"
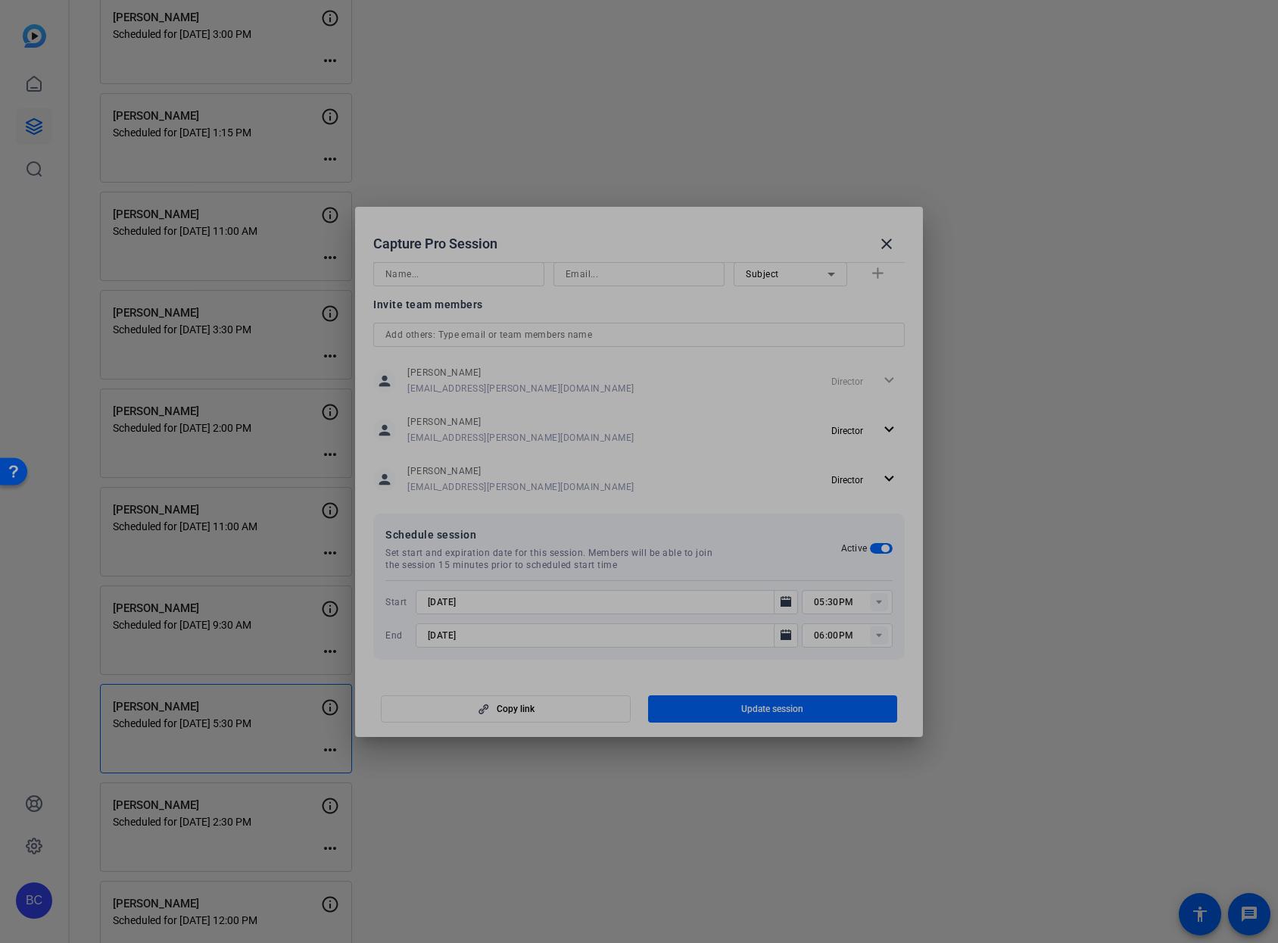
click at [835, 659] on div at bounding box center [847, 655] width 91 height 17
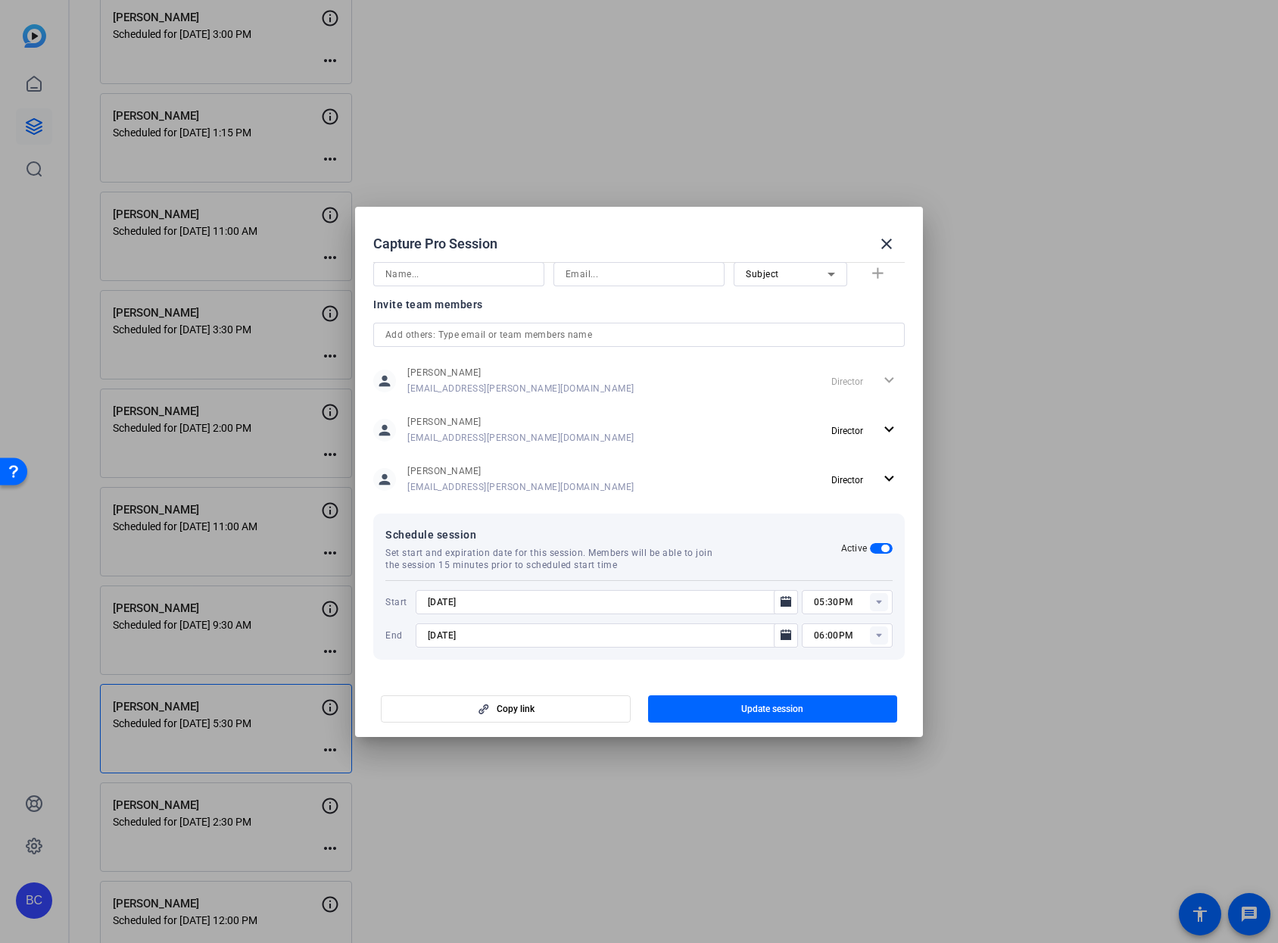
click at [833, 635] on input "06:00PM" at bounding box center [853, 635] width 79 height 18
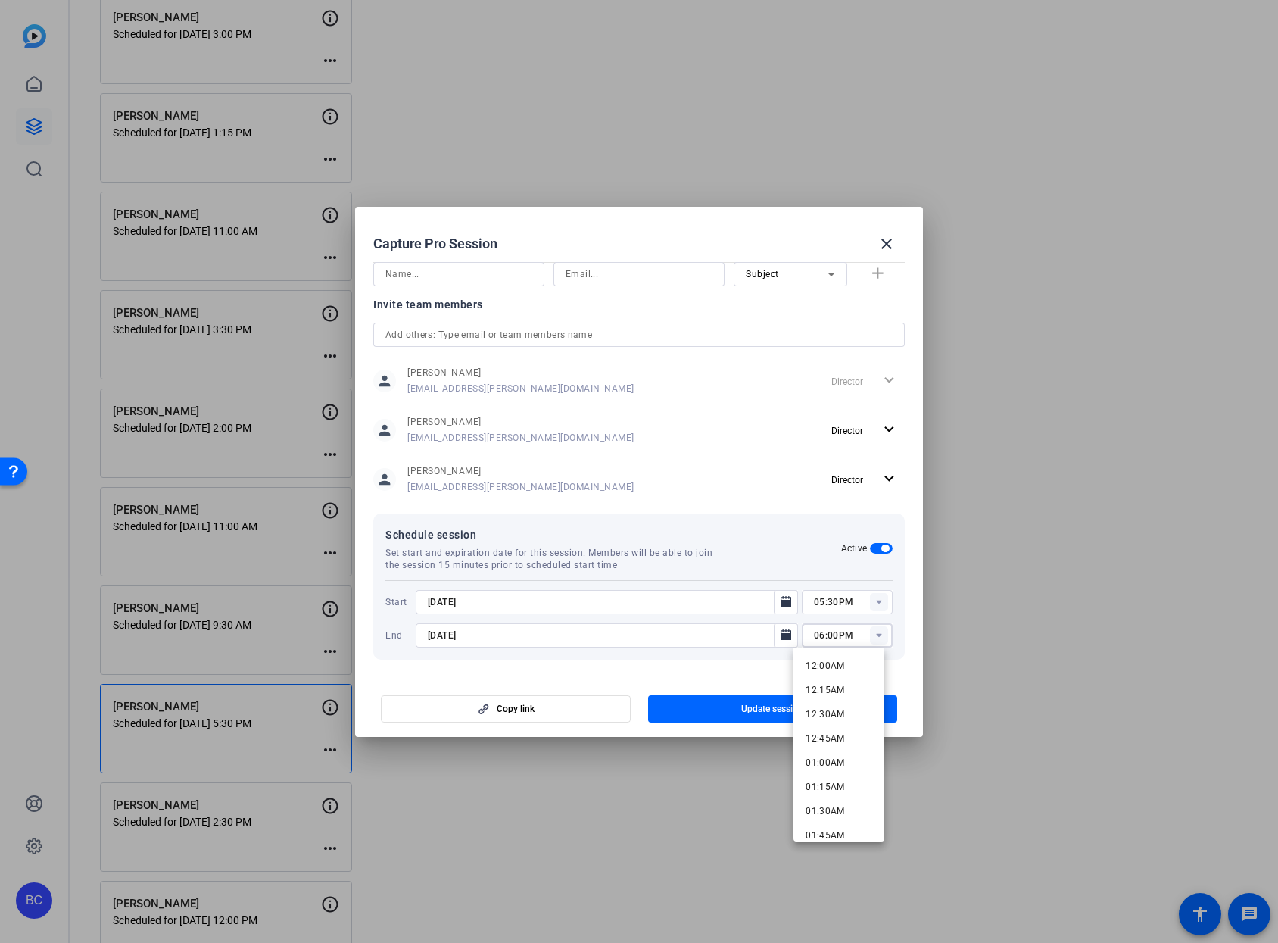
drag, startPoint x: 815, startPoint y: 636, endPoint x: 842, endPoint y: 635, distance: 26.5
click at [816, 636] on input "06:00PM" at bounding box center [853, 635] width 79 height 18
type input "07:00PM"
click at [747, 694] on span "button" at bounding box center [773, 709] width 250 height 36
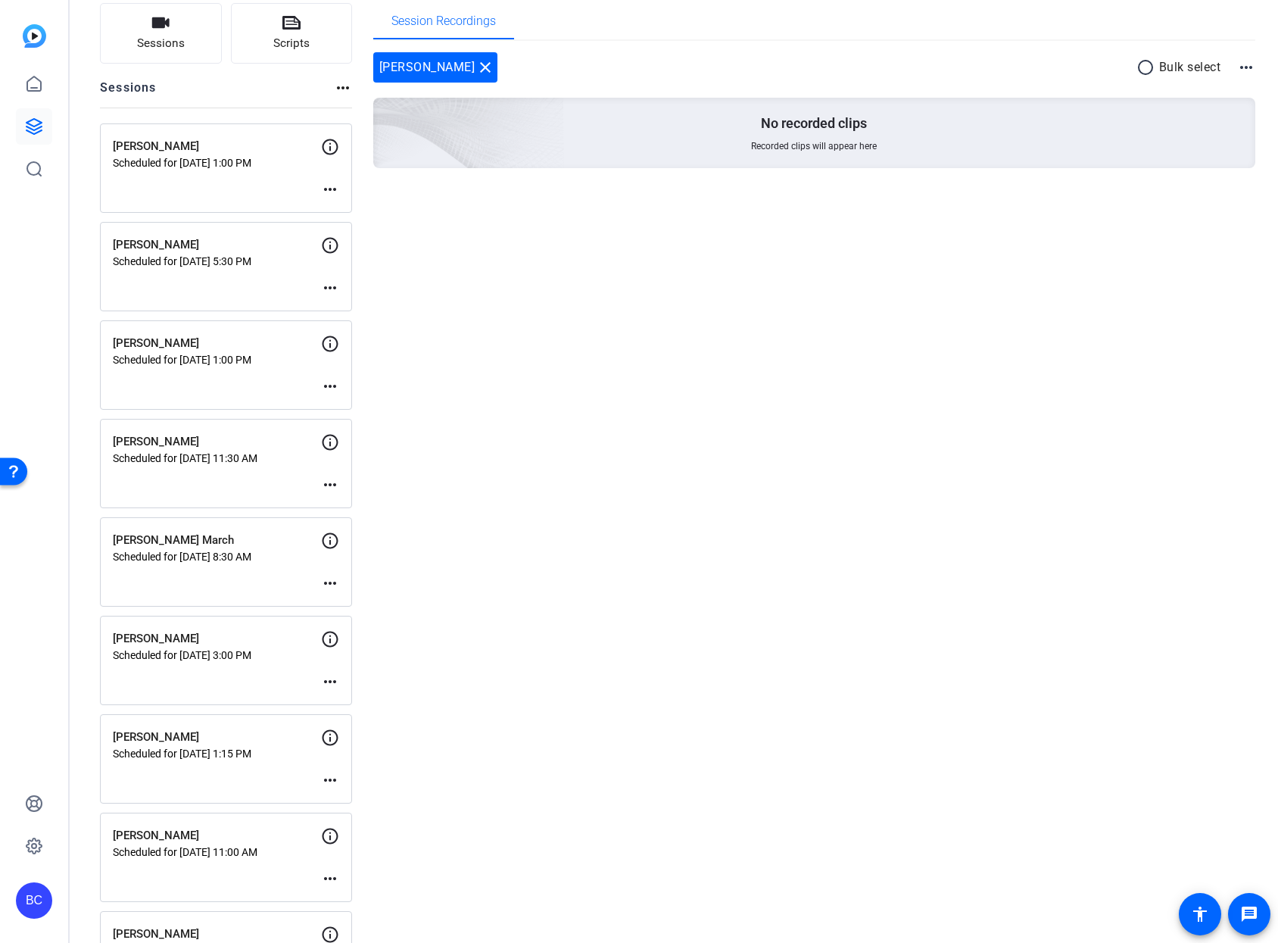
scroll to position [104, 0]
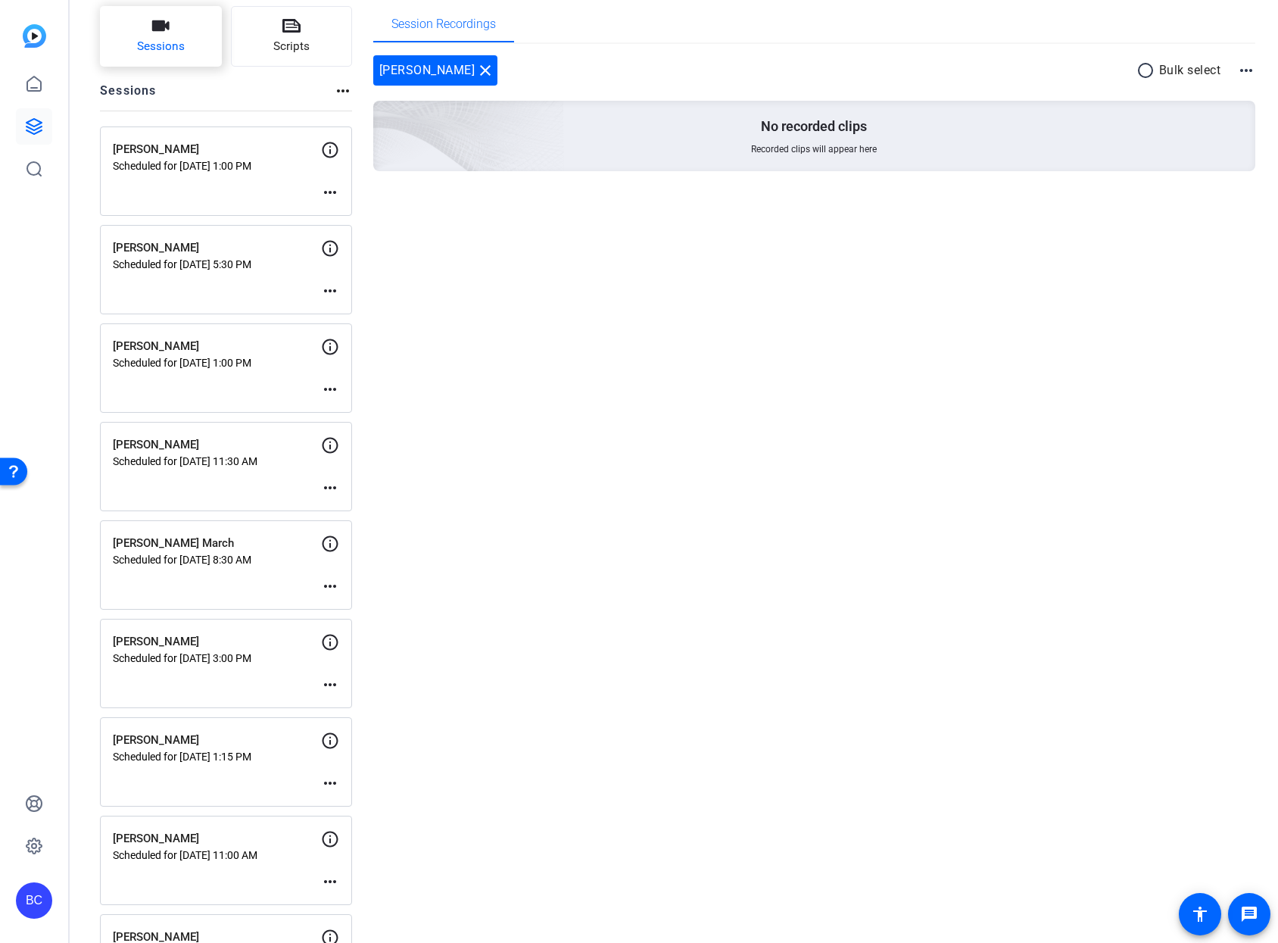
click at [172, 38] on span "Sessions" at bounding box center [161, 46] width 48 height 17
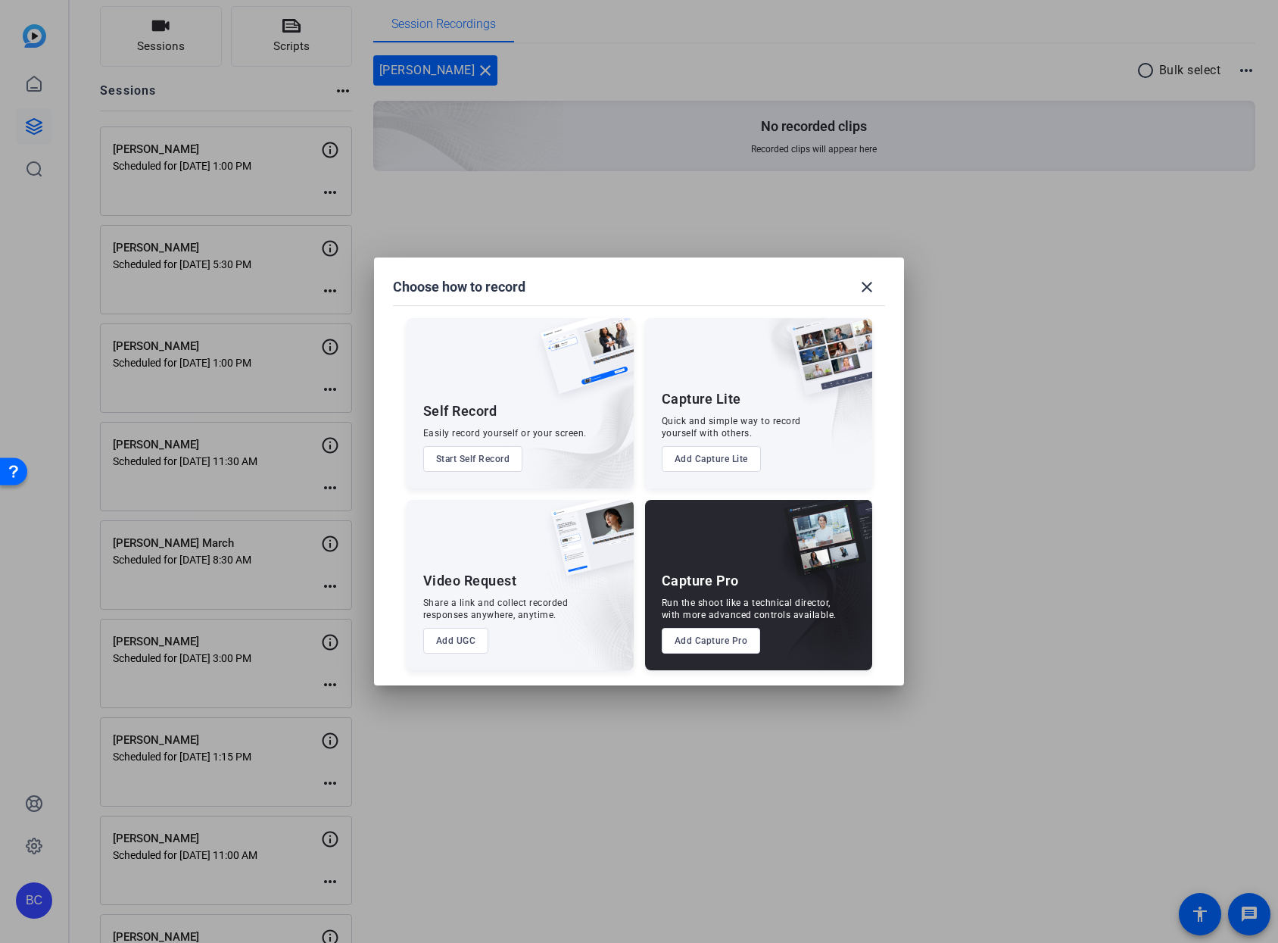
click at [730, 644] on button "Add Capture Pro" at bounding box center [711, 641] width 99 height 26
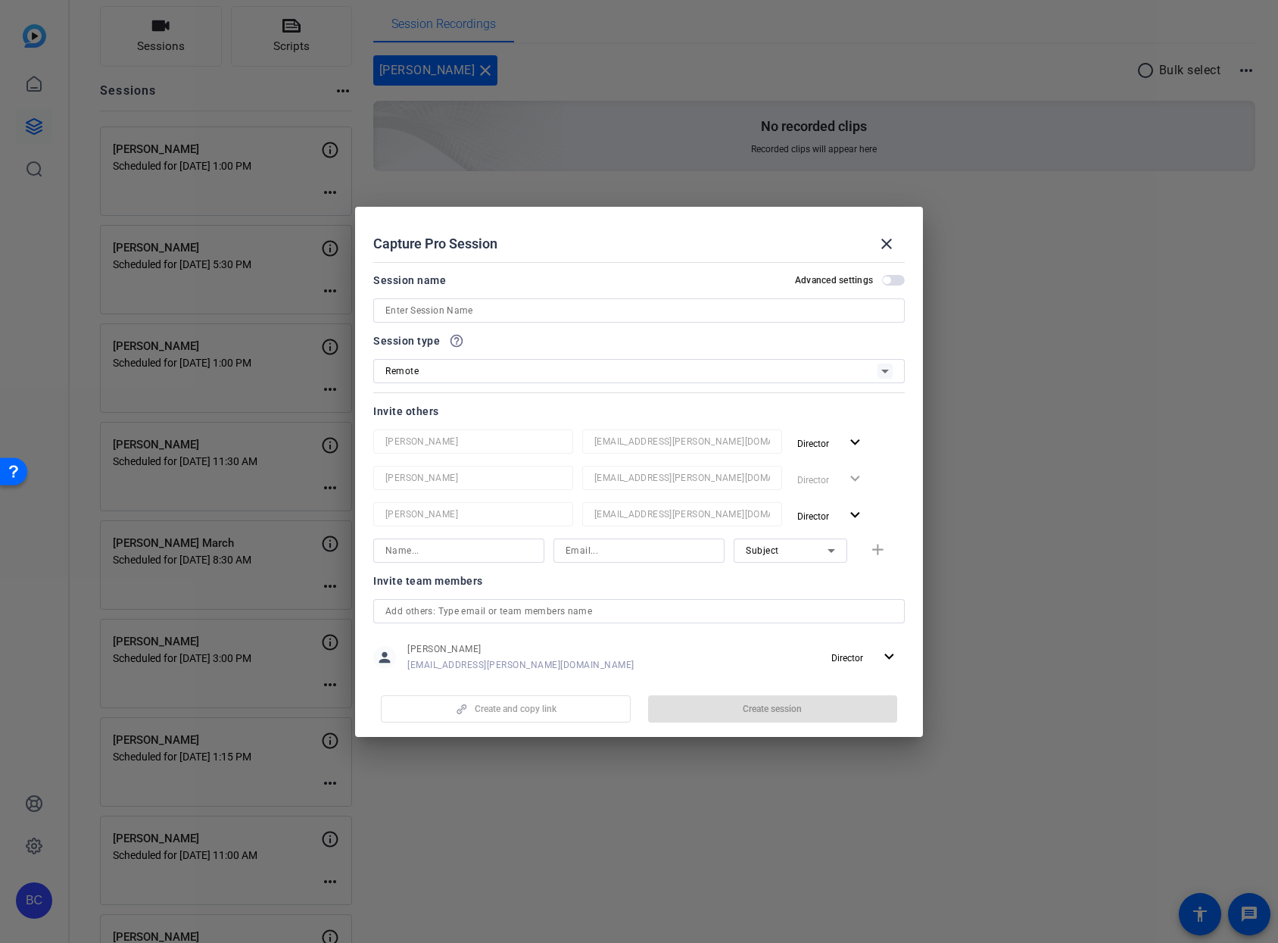
click at [528, 309] on input at bounding box center [638, 310] width 507 height 18
paste input "[PERSON_NAME]"
type input "[PERSON_NAME]"
click at [889, 279] on span "button" at bounding box center [893, 280] width 23 height 11
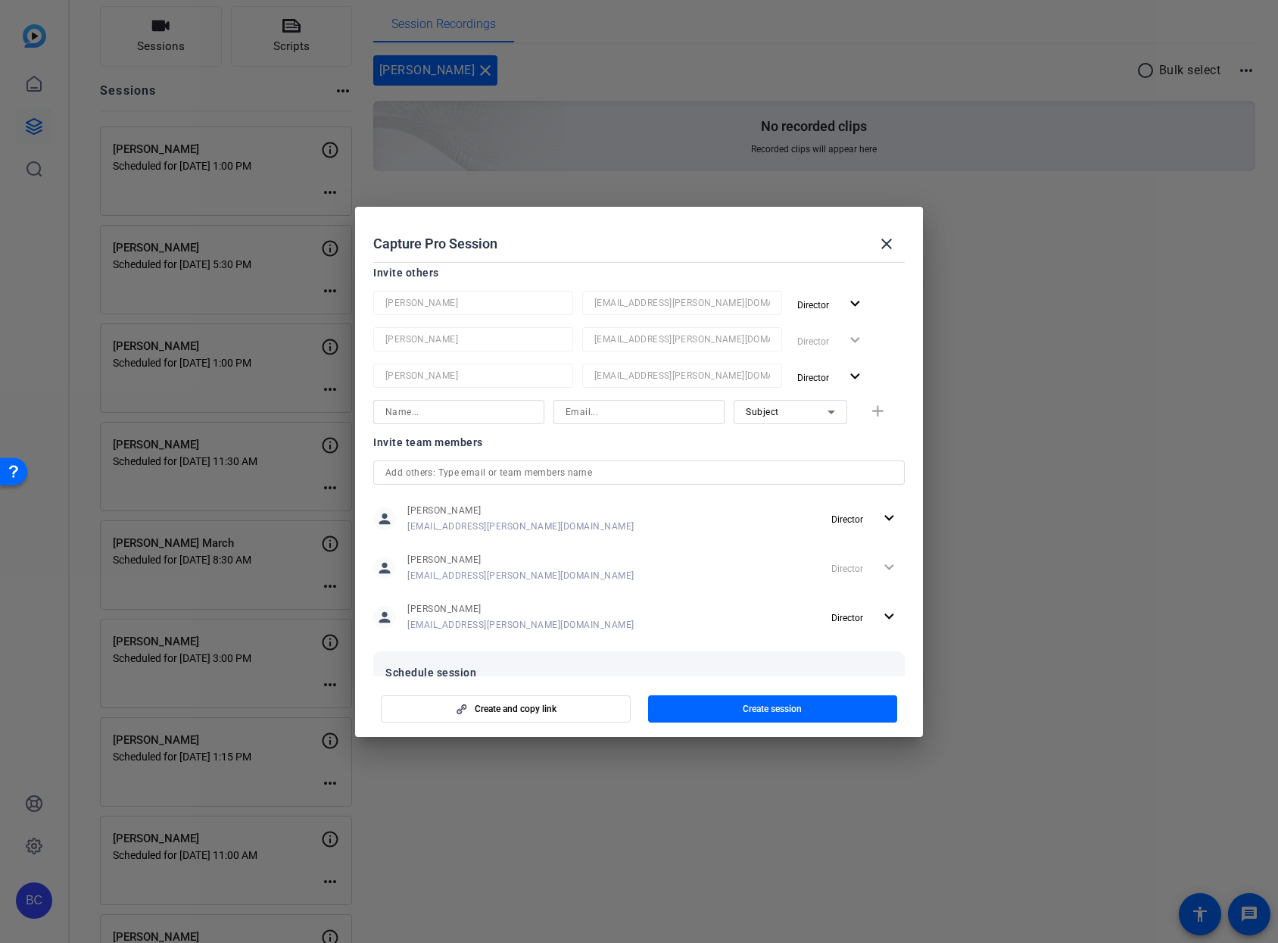
scroll to position [200, 0]
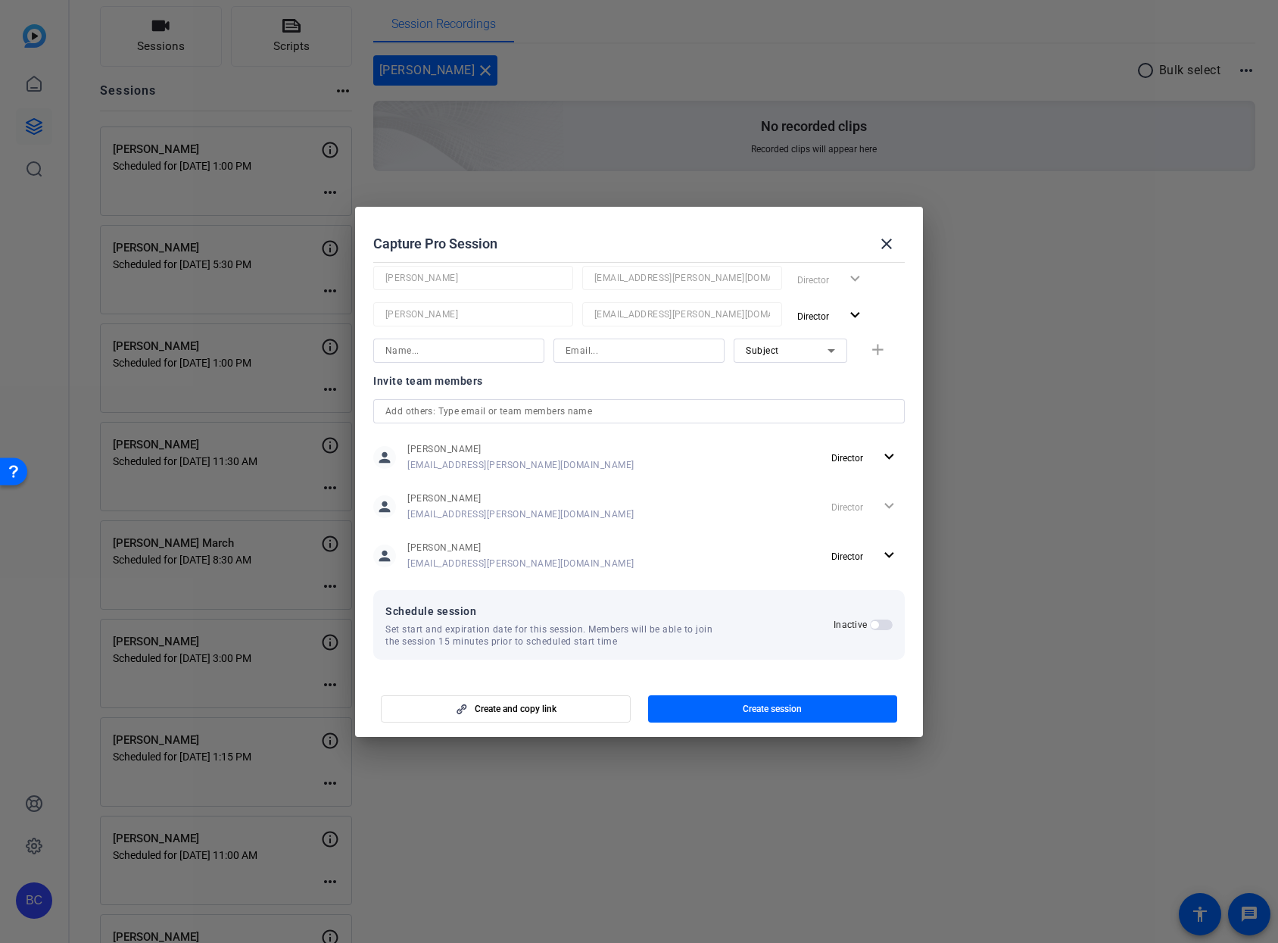
click at [879, 625] on span "button" at bounding box center [881, 624] width 23 height 11
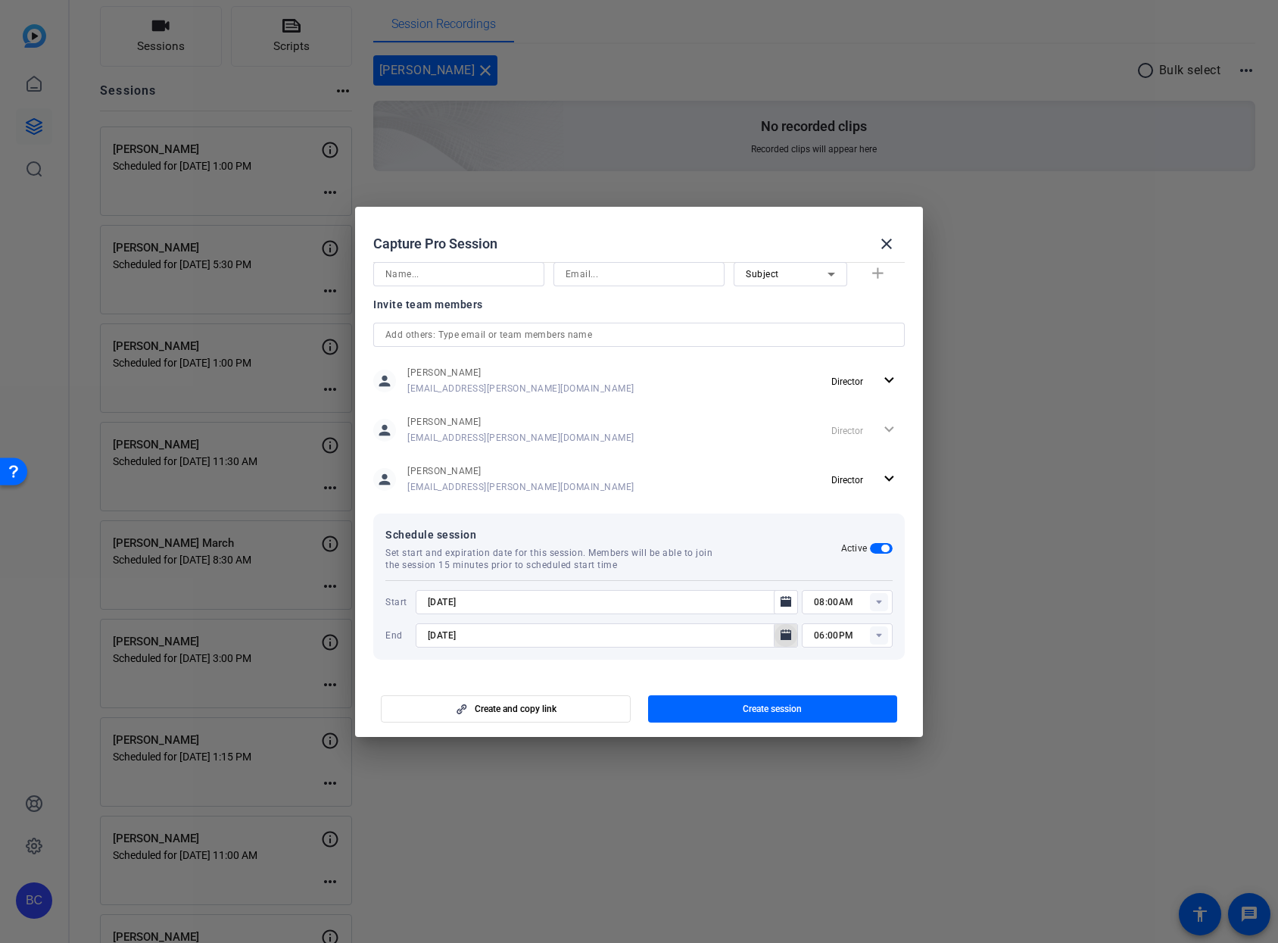
click at [781, 636] on icon "Open calendar" at bounding box center [786, 634] width 11 height 11
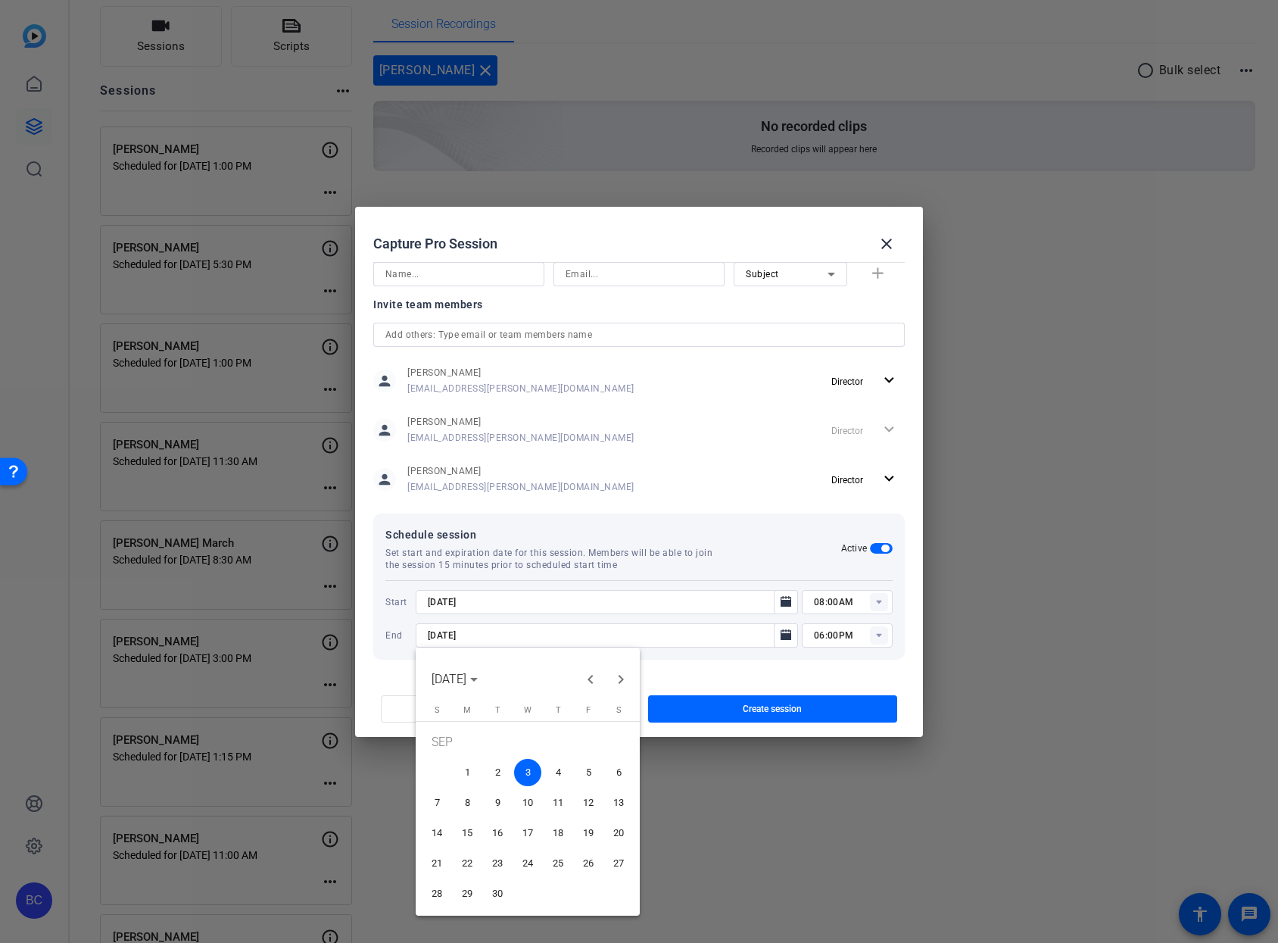
drag, startPoint x: 569, startPoint y: 769, endPoint x: 606, endPoint y: 737, distance: 49.9
click at [569, 769] on span "4" at bounding box center [557, 772] width 27 height 27
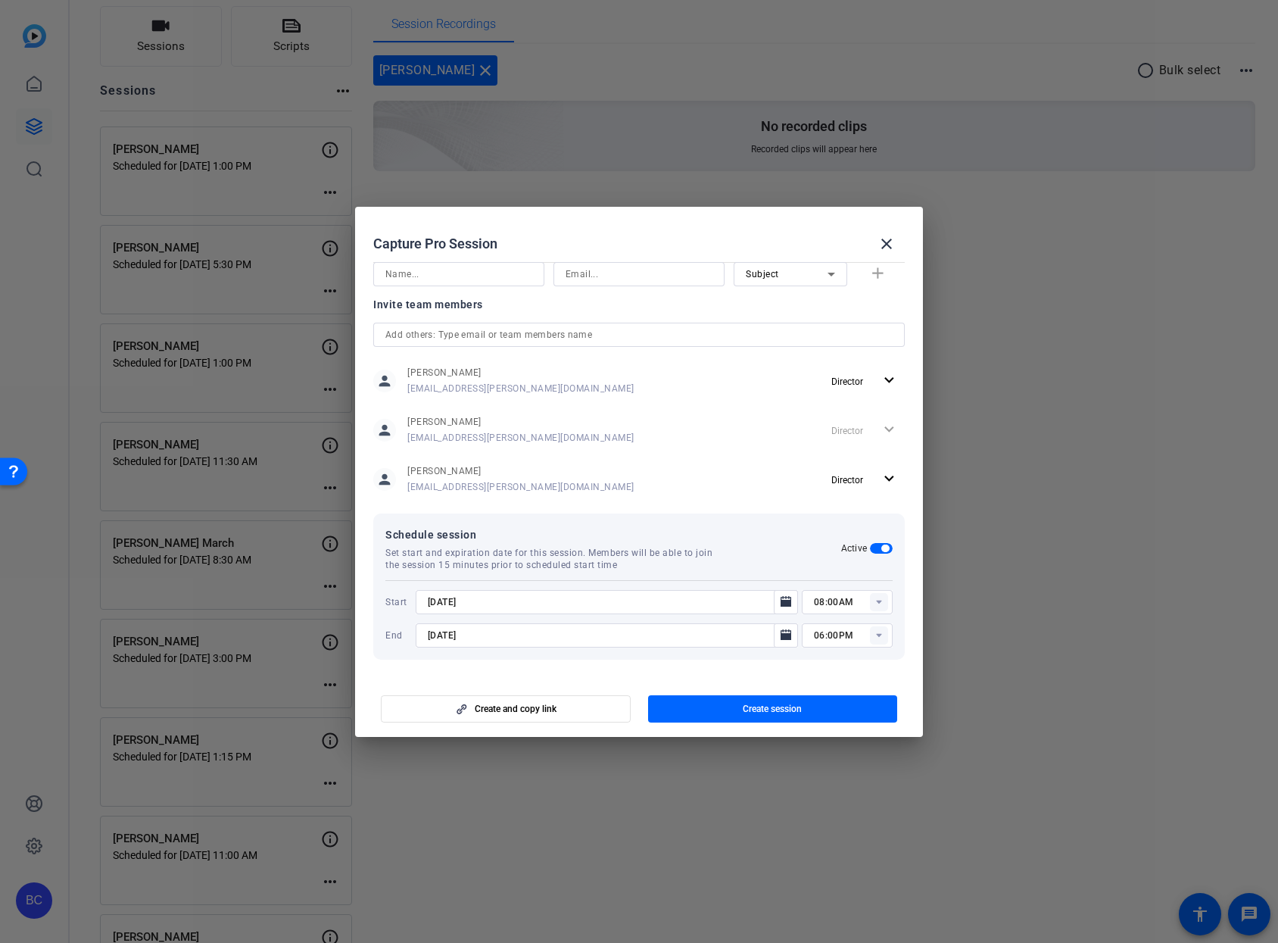
type input "[DATE]"
click at [781, 603] on icon "Open calendar" at bounding box center [786, 601] width 11 height 11
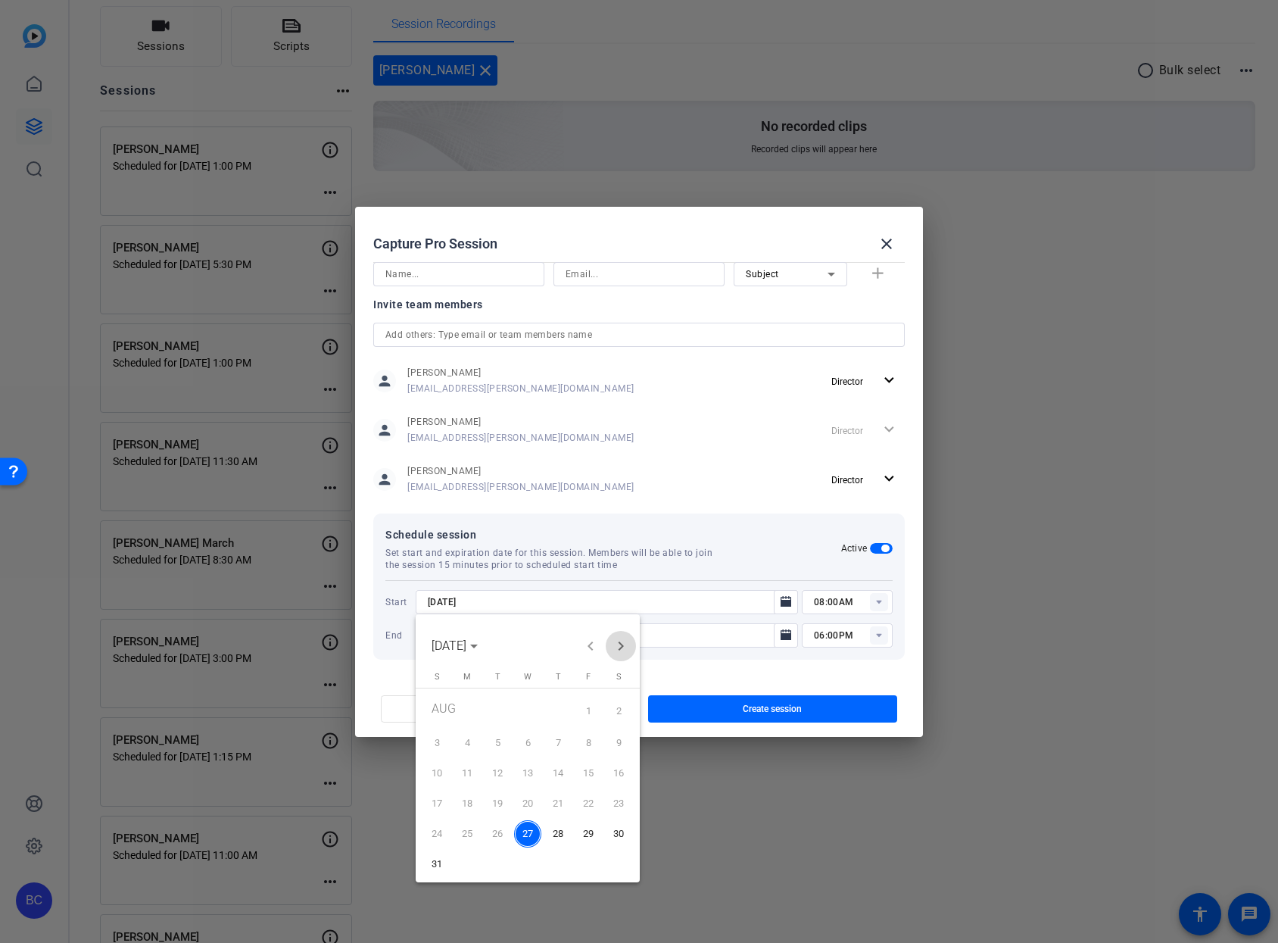
click at [622, 653] on span "Next month" at bounding box center [621, 646] width 30 height 30
click at [555, 739] on span "4" at bounding box center [557, 738] width 27 height 27
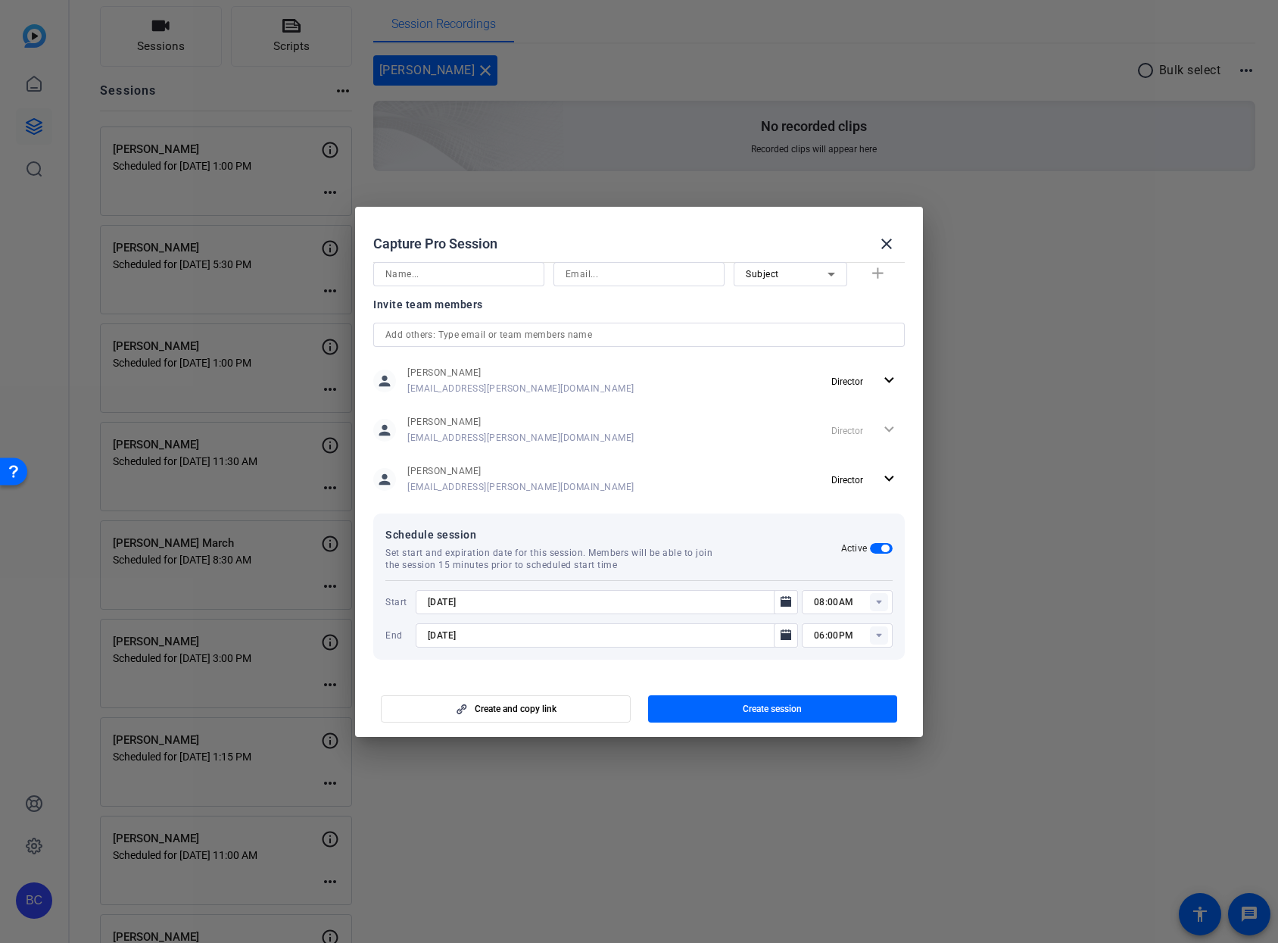
type input "[DATE]"
click at [870, 600] on rect at bounding box center [879, 602] width 18 height 18
click at [831, 749] on span "04:30PM" at bounding box center [825, 758] width 39 height 18
type input "04:30PM"
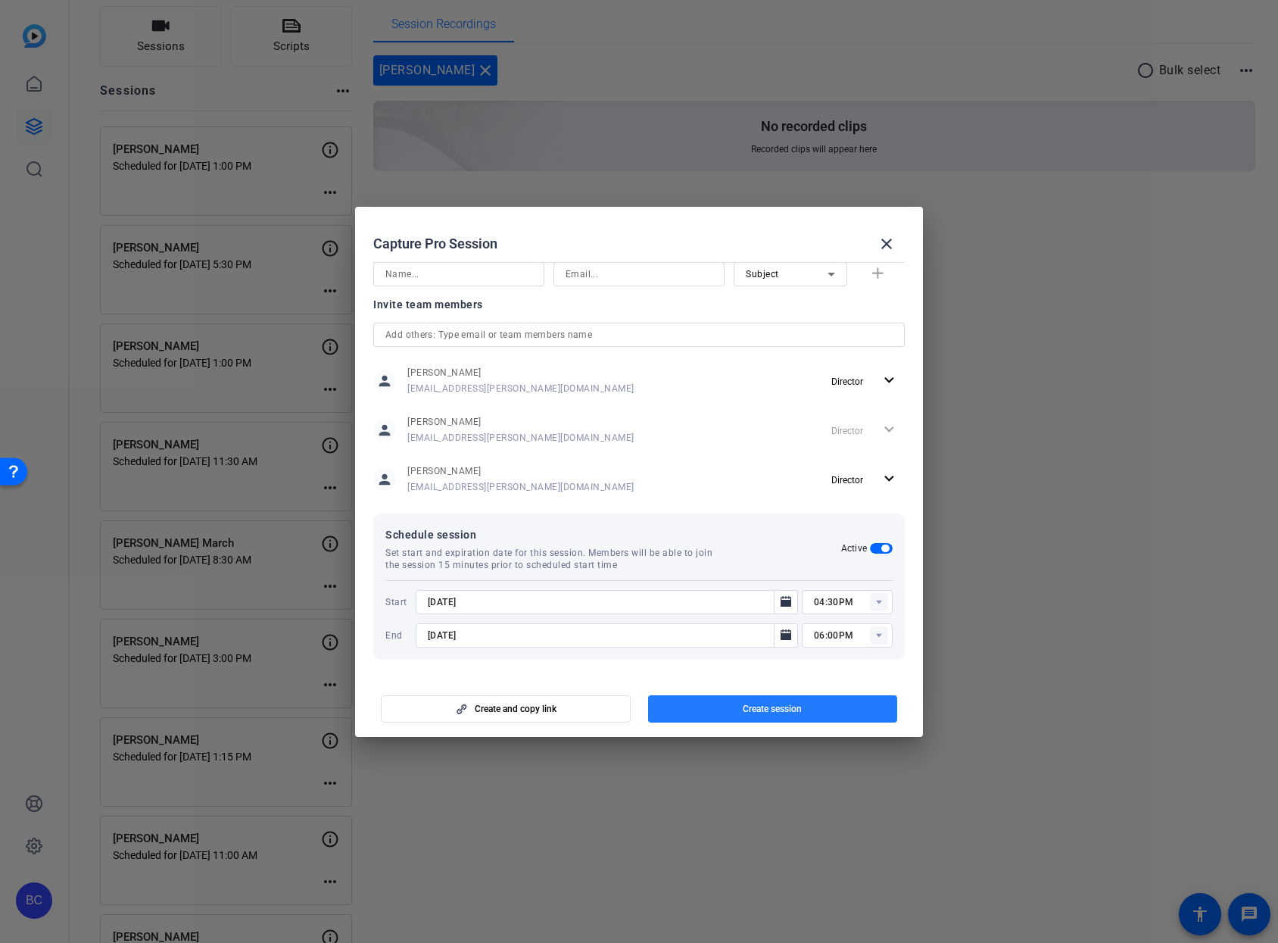
click at [786, 712] on span "Create session" at bounding box center [772, 709] width 59 height 12
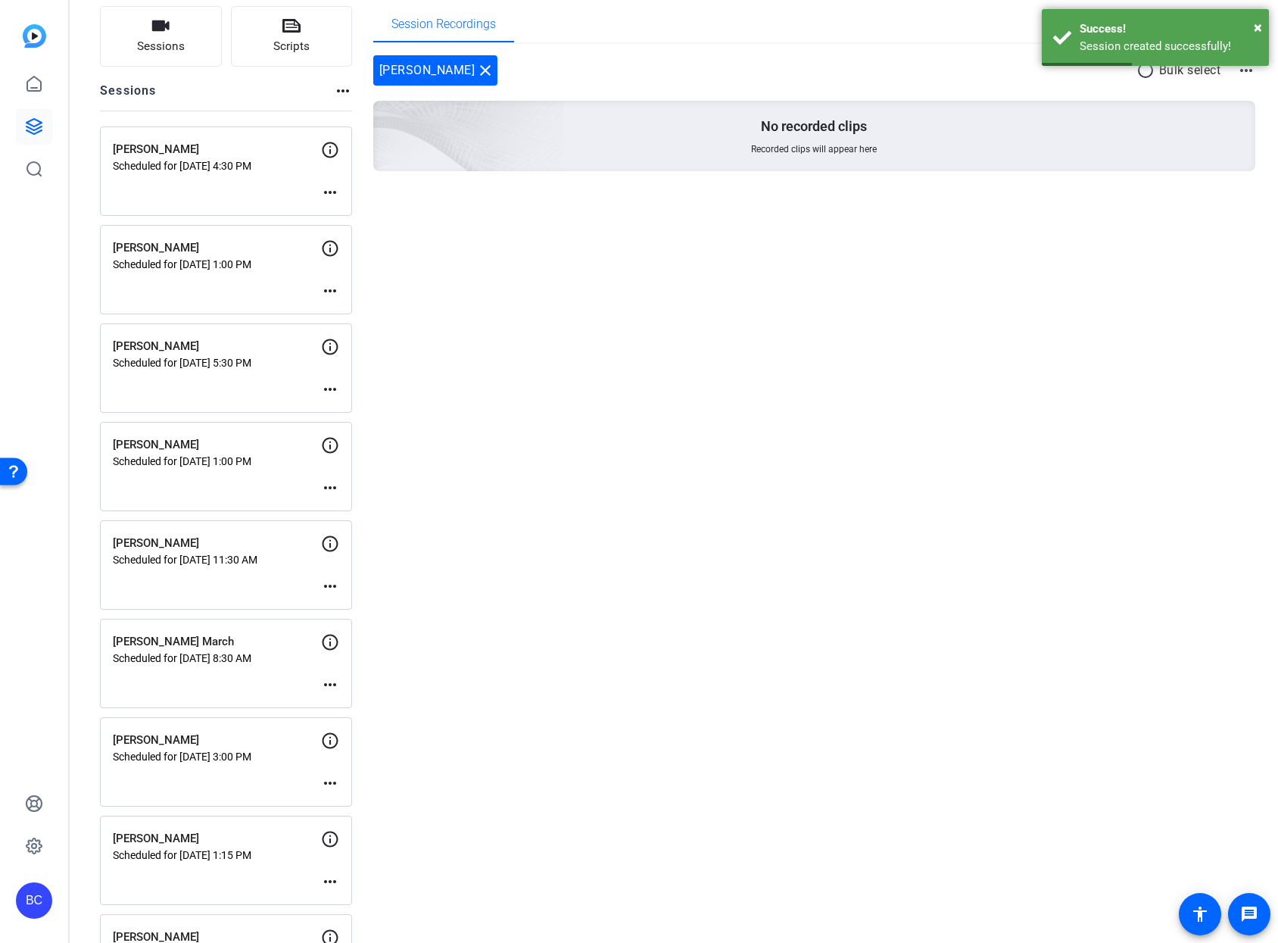
click at [336, 191] on mat-icon "more_horiz" at bounding box center [330, 192] width 18 height 18
click at [357, 208] on span "Edit Session" at bounding box center [367, 215] width 69 height 18
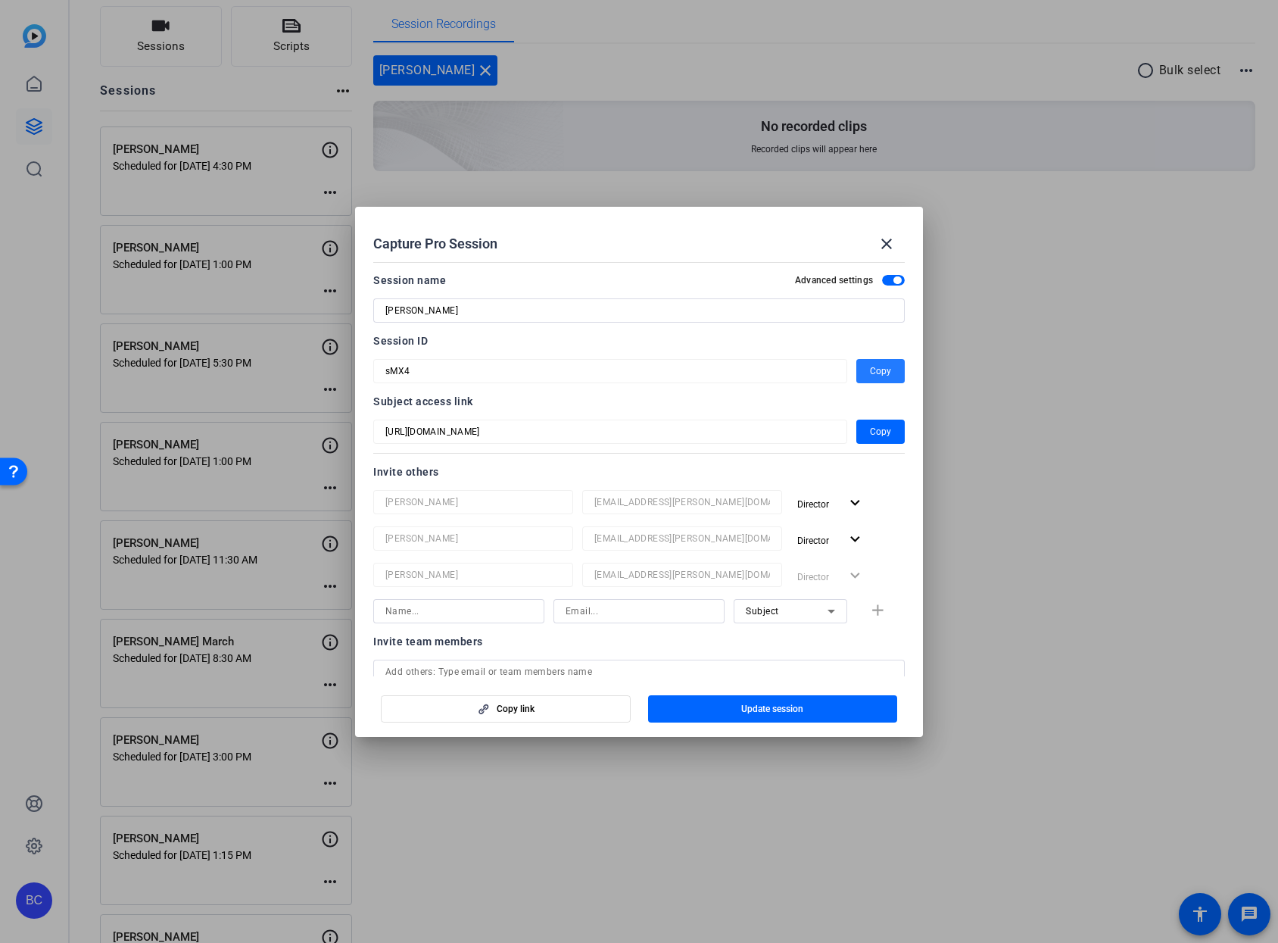
click at [870, 364] on span "Copy" at bounding box center [880, 371] width 21 height 18
click at [884, 244] on mat-icon "close" at bounding box center [887, 244] width 18 height 18
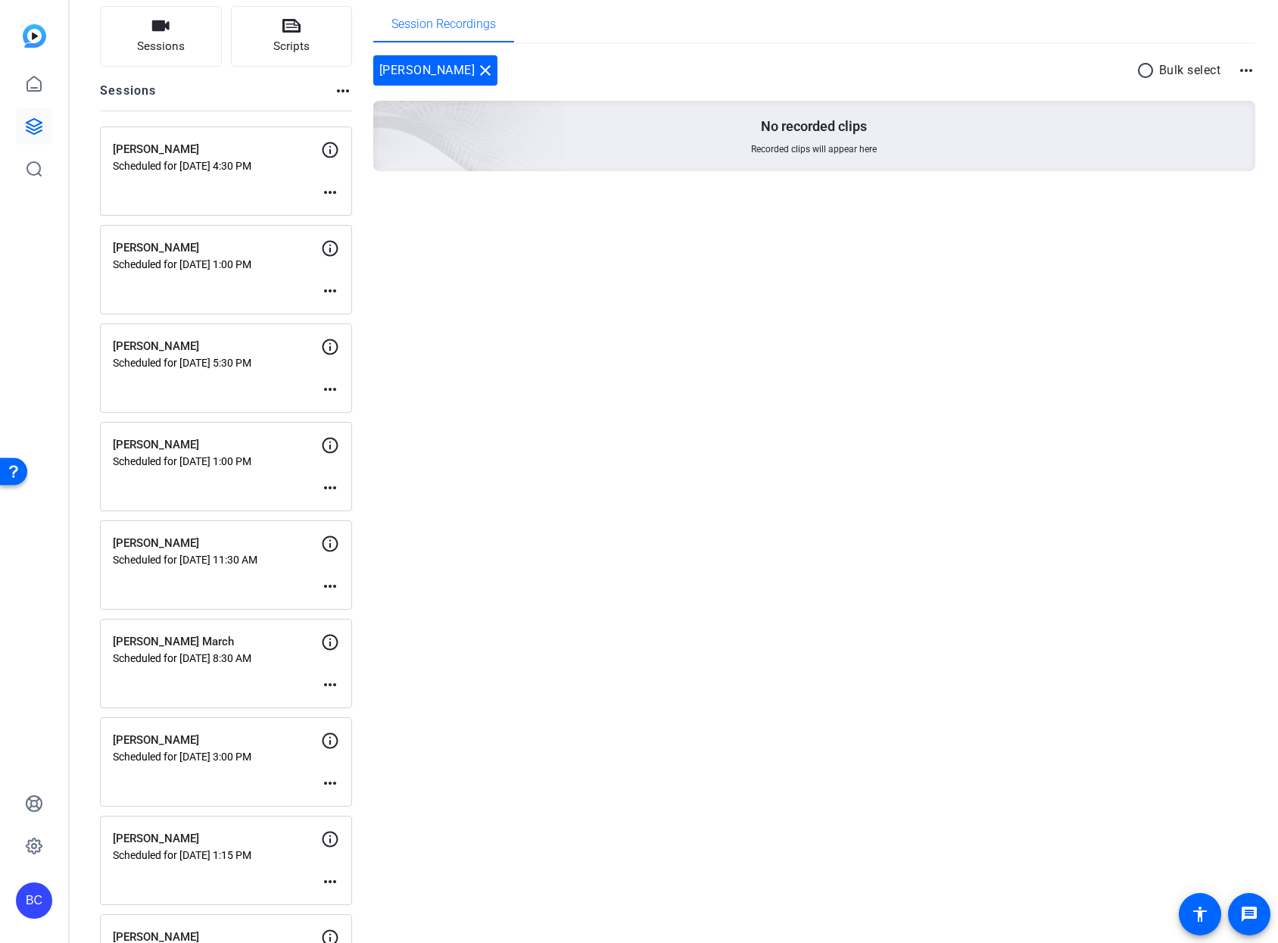
click at [46, 900] on div "BC" at bounding box center [34, 900] width 36 height 36
click at [198, 879] on mat-icon "logout" at bounding box center [201, 878] width 18 height 18
